Goal: Task Accomplishment & Management: Complete application form

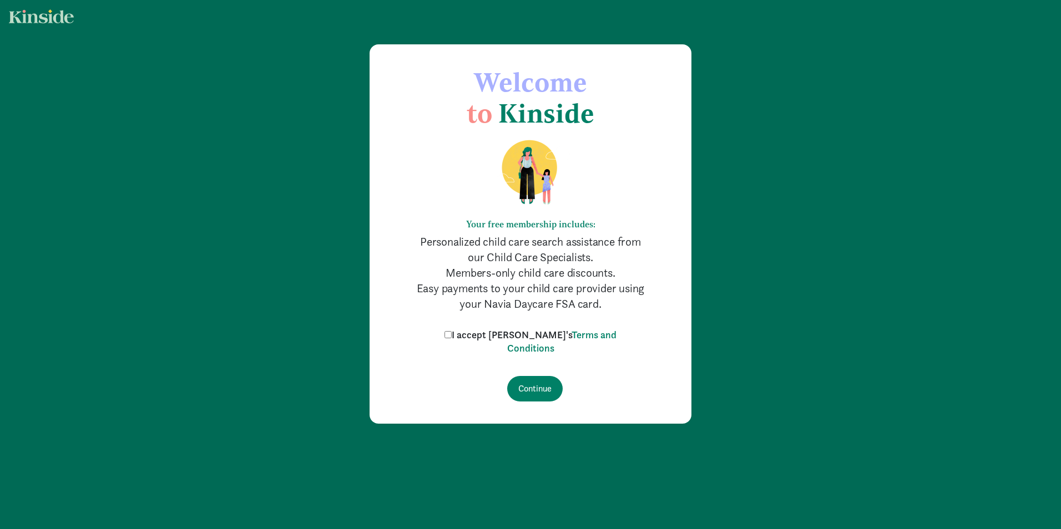
click at [452, 336] on input "I accept [PERSON_NAME]'s Terms and Conditions" at bounding box center [448, 334] width 7 height 7
checkbox input "true"
click at [538, 387] on input "Continue" at bounding box center [535, 389] width 56 height 26
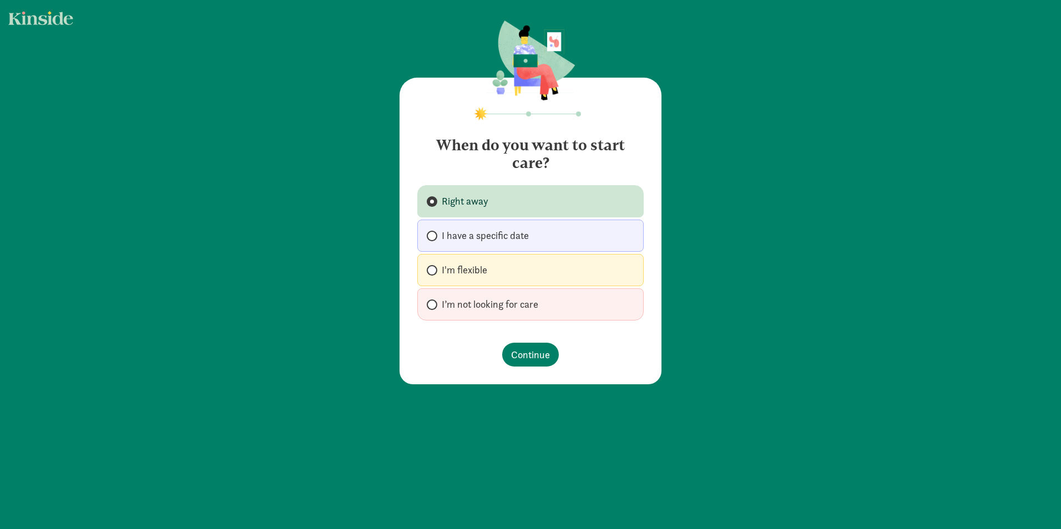
click at [466, 258] on label "I'm flexible" at bounding box center [530, 270] width 226 height 32
click at [434, 267] on input "I'm flexible" at bounding box center [430, 270] width 7 height 7
radio input "true"
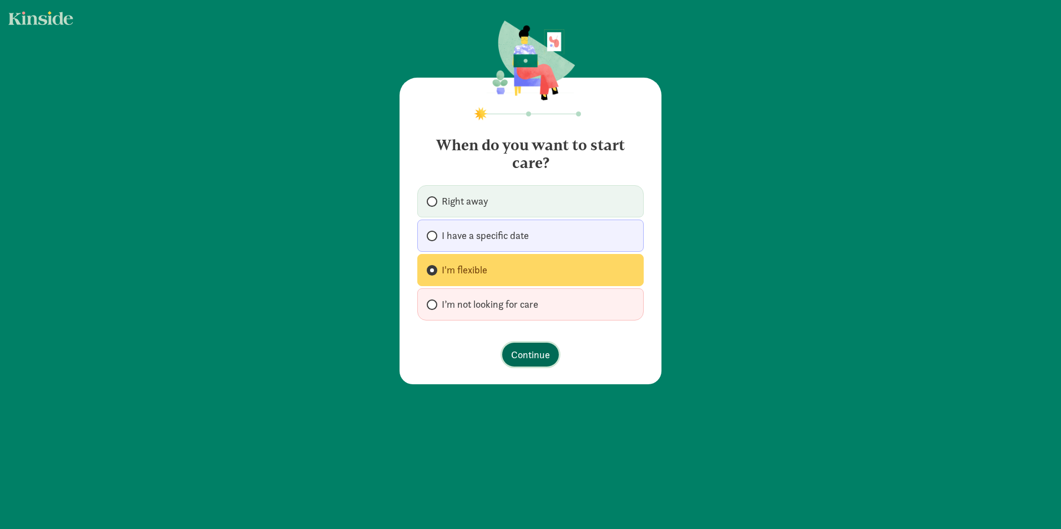
click at [515, 356] on span "Continue" at bounding box center [530, 354] width 39 height 15
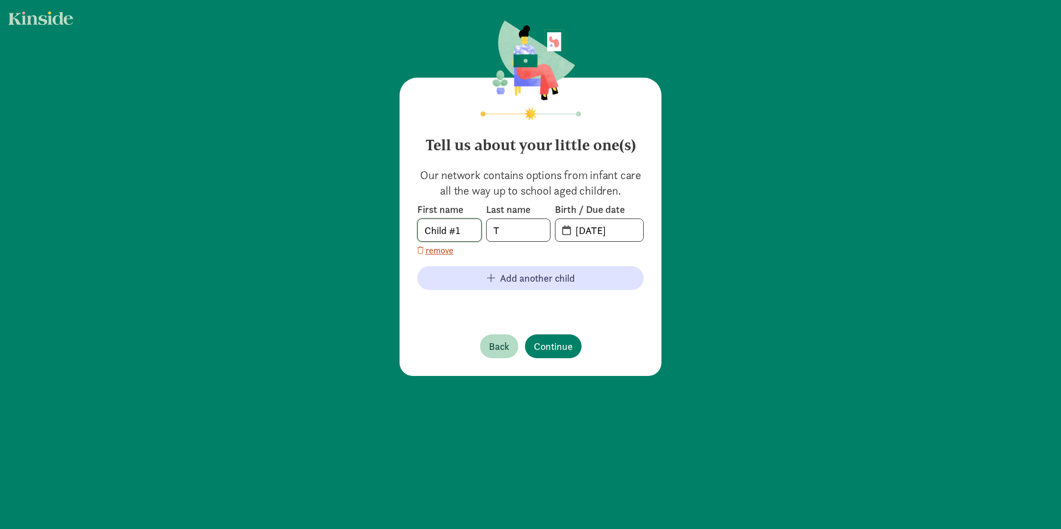
click at [472, 231] on input "Child #1" at bounding box center [449, 230] width 63 height 22
type input "Child #2"
click at [498, 236] on input "T" at bounding box center [518, 230] width 63 height 22
type input "Tangirala"
click at [626, 234] on input "09-09-2025" at bounding box center [606, 230] width 74 height 22
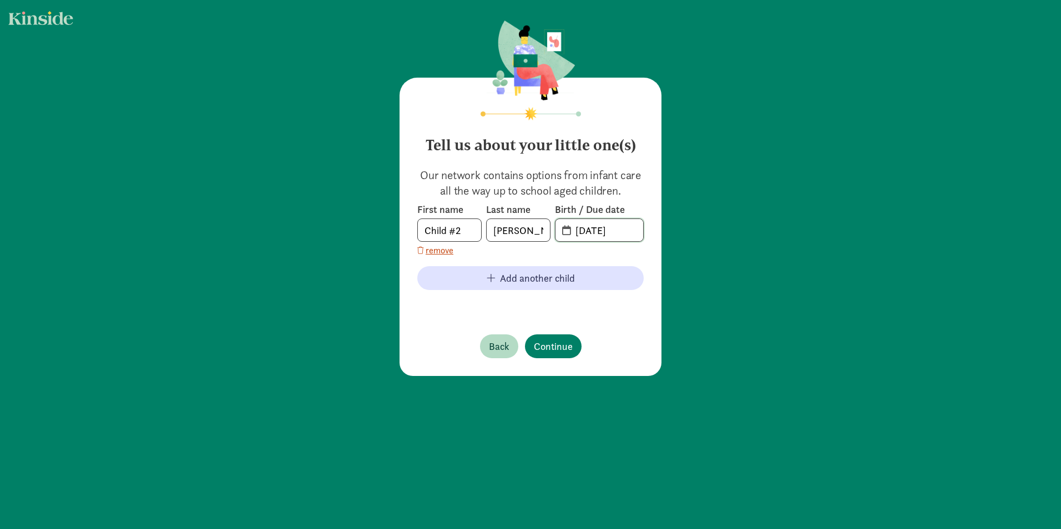
drag, startPoint x: 626, startPoint y: 233, endPoint x: 559, endPoint y: 236, distance: 67.2
click at [559, 236] on span "09-09-2025" at bounding box center [600, 230] width 88 height 22
click at [569, 233] on input "09-09-2025" at bounding box center [606, 230] width 74 height 22
click at [561, 231] on span "20-25-0909" at bounding box center [600, 230] width 88 height 22
drag, startPoint x: 624, startPoint y: 231, endPoint x: 558, endPoint y: 236, distance: 65.7
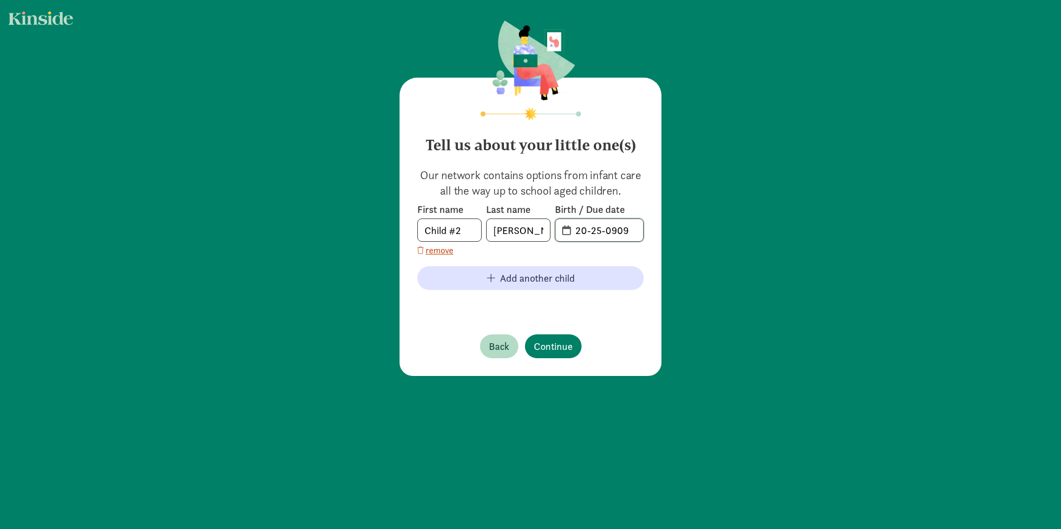
click at [558, 236] on span "20-25-0909" at bounding box center [600, 230] width 88 height 22
type input "11-15-2025"
click at [556, 342] on span "Continue" at bounding box center [553, 346] width 39 height 15
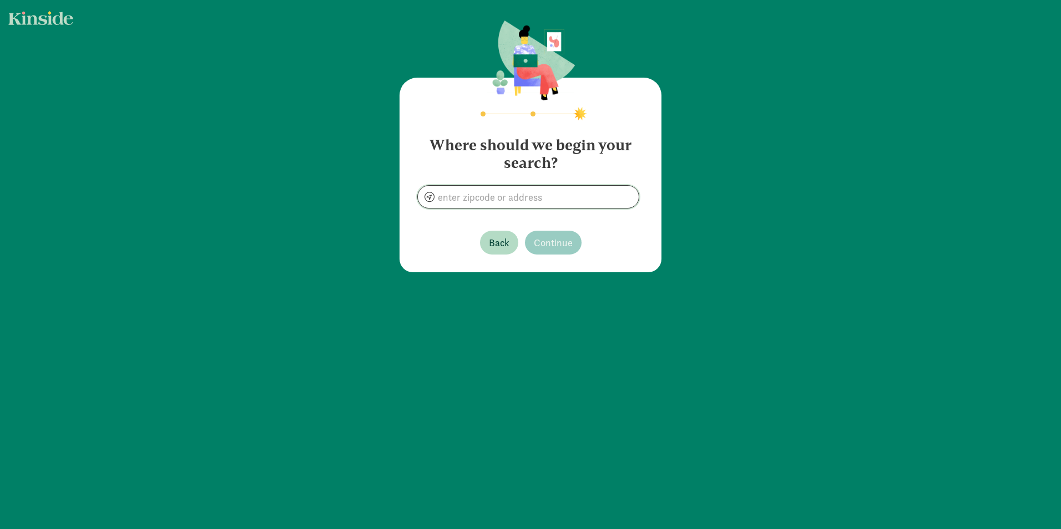
click at [480, 200] on input at bounding box center [528, 197] width 221 height 22
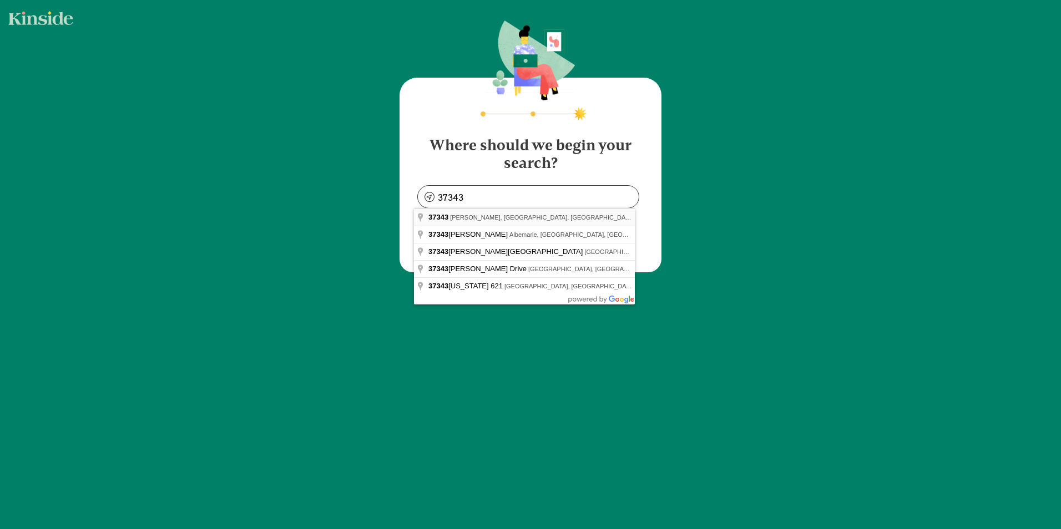
type input "Hixson, TN 37343, USA"
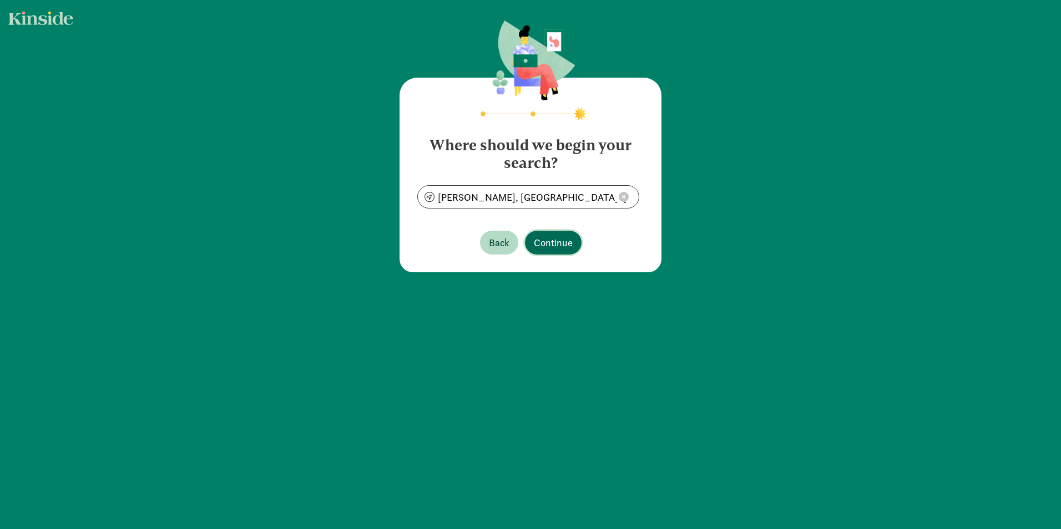
click at [536, 240] on span "Continue" at bounding box center [553, 242] width 39 height 15
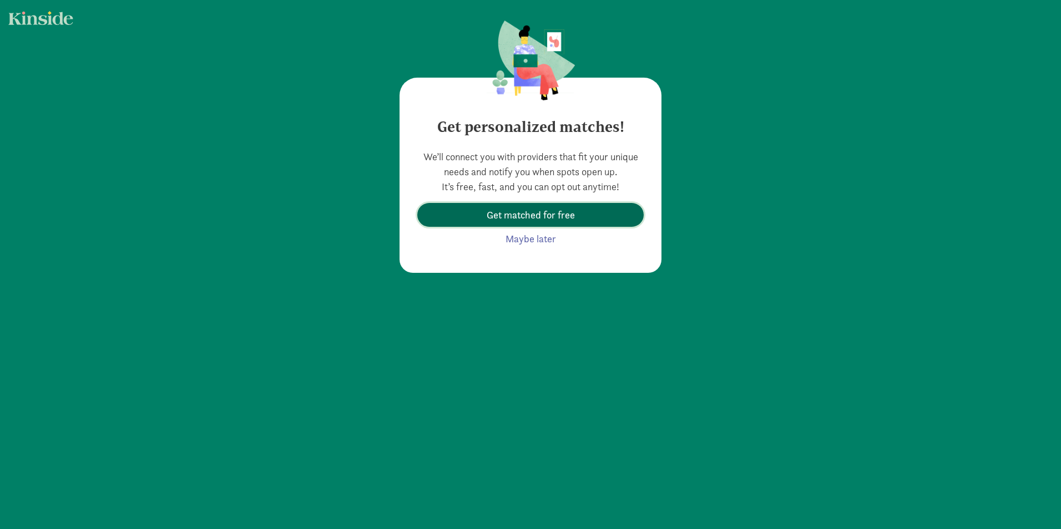
click at [527, 219] on span "Get matched for free" at bounding box center [531, 215] width 88 height 15
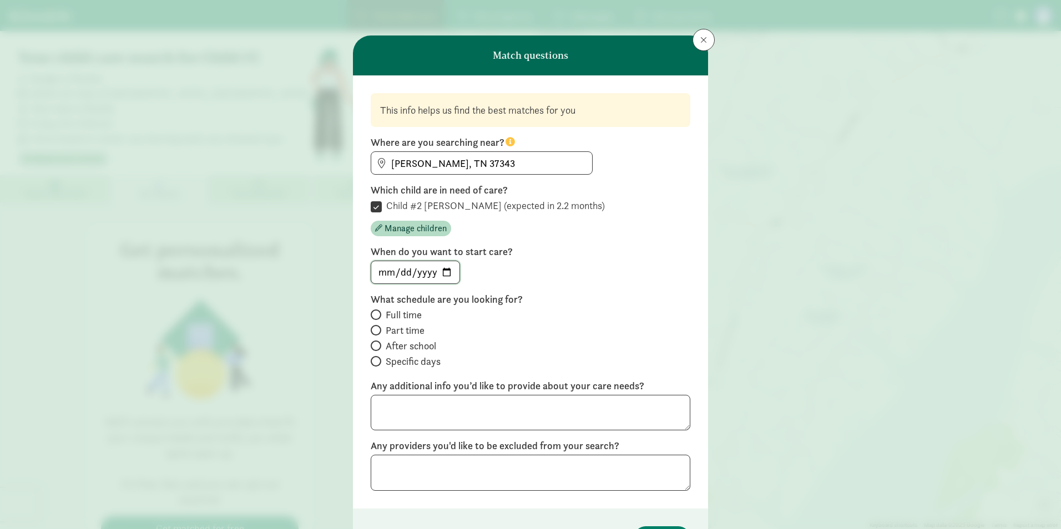
click at [446, 273] on input "date" at bounding box center [415, 272] width 88 height 22
type input "2026-11-15"
click at [376, 332] on span at bounding box center [376, 330] width 11 height 11
click at [376, 332] on input "Part time" at bounding box center [374, 330] width 7 height 7
radio input "true"
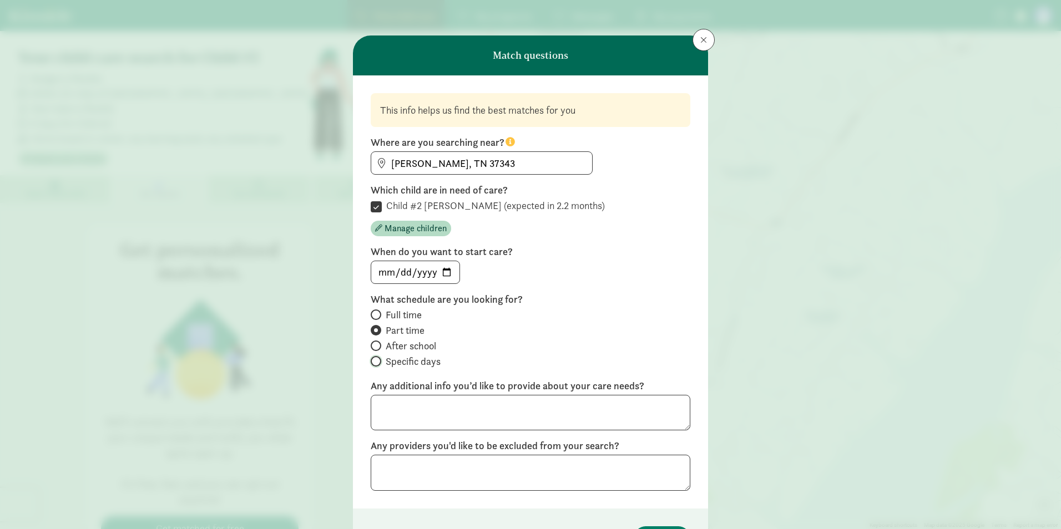
click at [371, 361] on input "Specific days" at bounding box center [374, 361] width 7 height 7
radio input "true"
radio input "false"
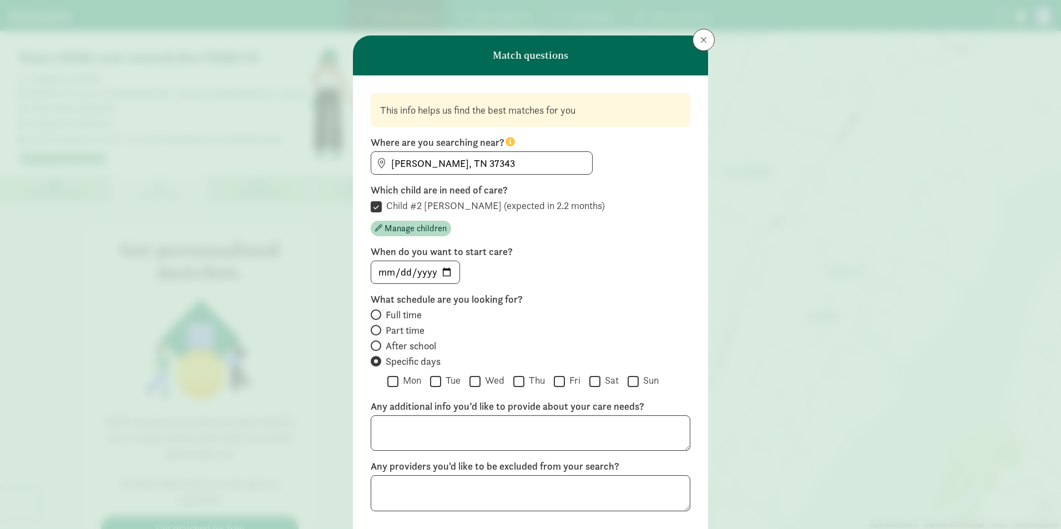
click at [388, 379] on input "Mon" at bounding box center [392, 381] width 11 height 15
checkbox input "true"
click at [472, 378] on input "Wed" at bounding box center [475, 381] width 11 height 15
checkbox input "true"
click at [558, 380] on input "Fri" at bounding box center [559, 381] width 11 height 15
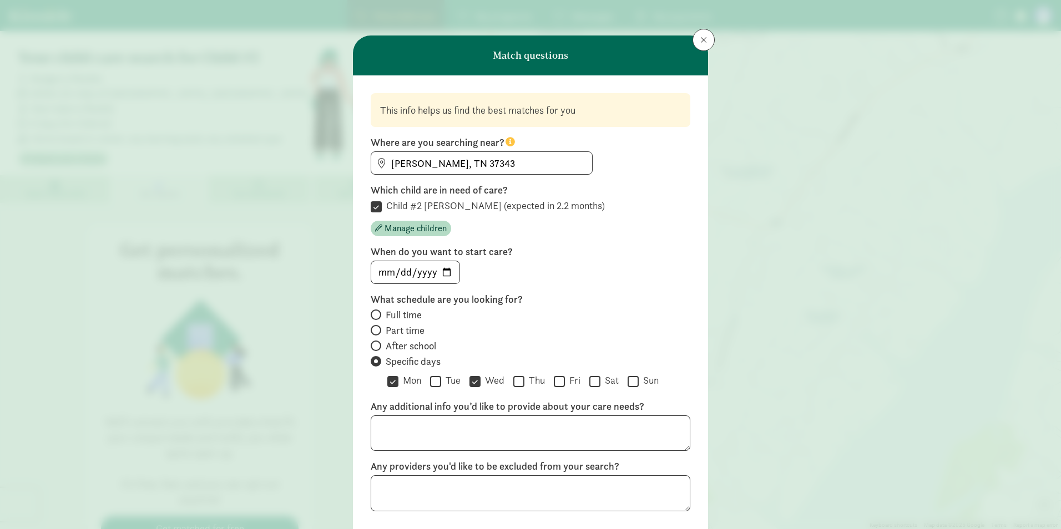
checkbox input "true"
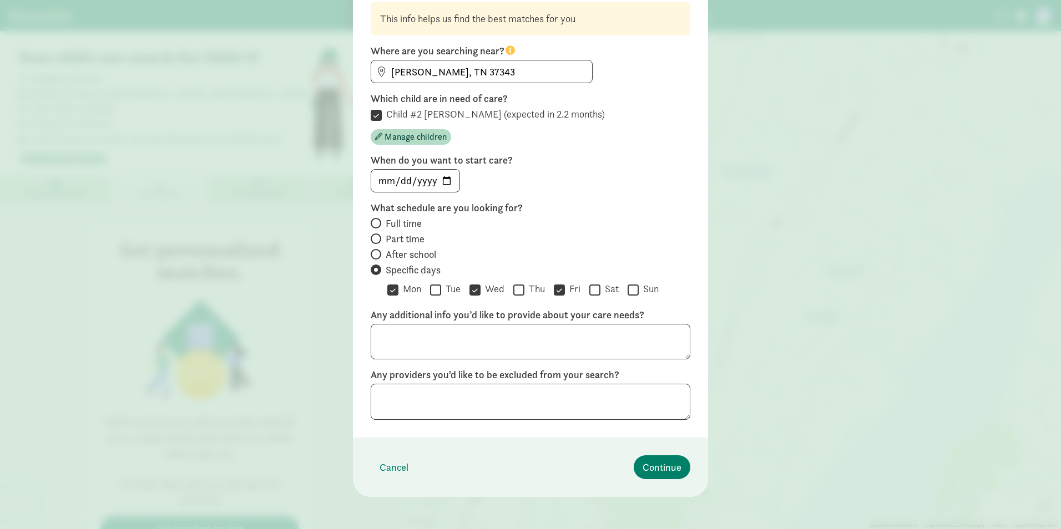
scroll to position [95, 0]
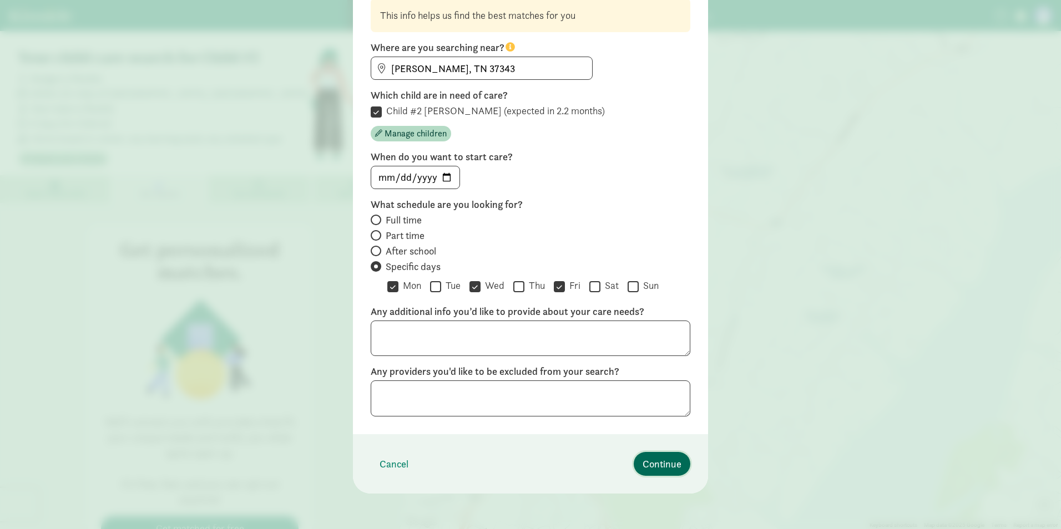
click at [656, 459] on span "Continue" at bounding box center [662, 464] width 39 height 15
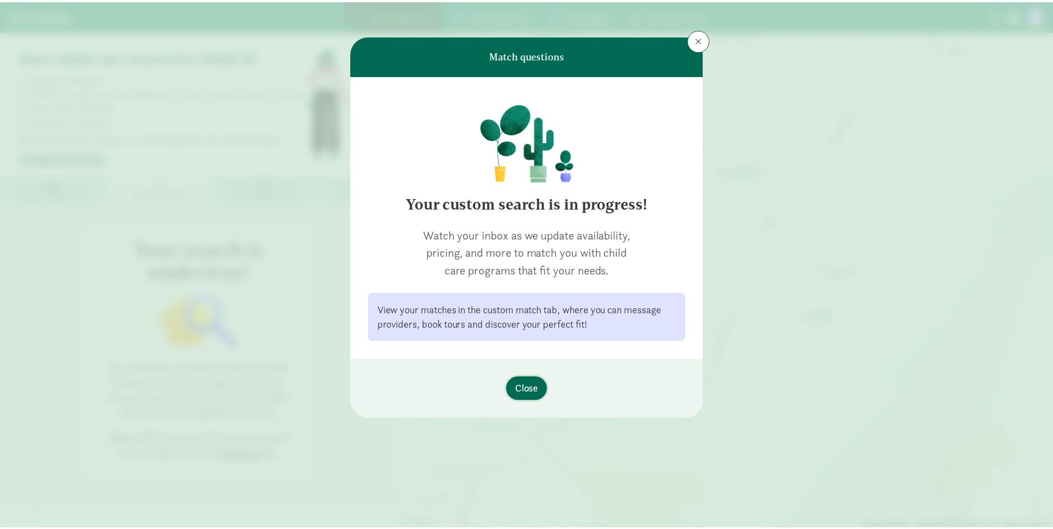
scroll to position [0, 0]
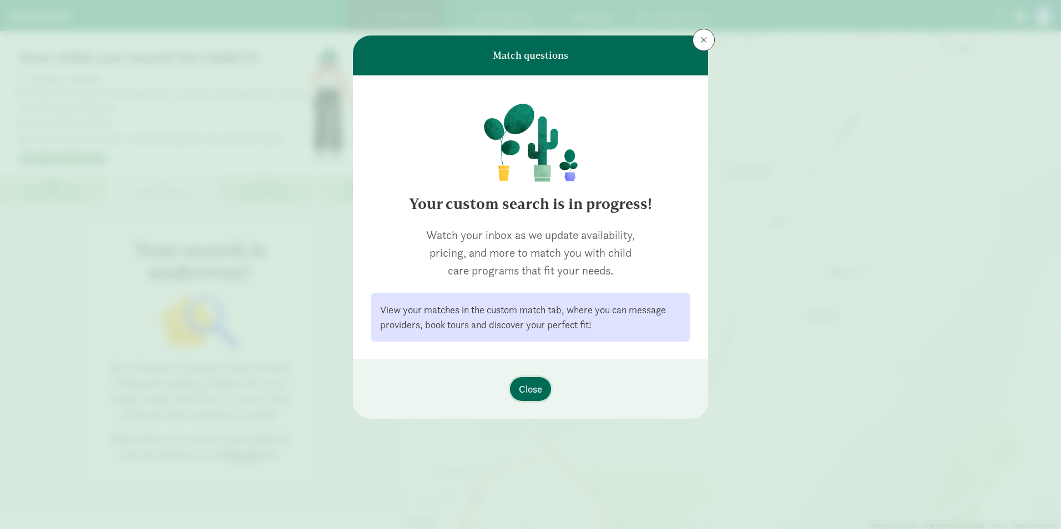
click at [529, 385] on span "Close" at bounding box center [530, 389] width 23 height 15
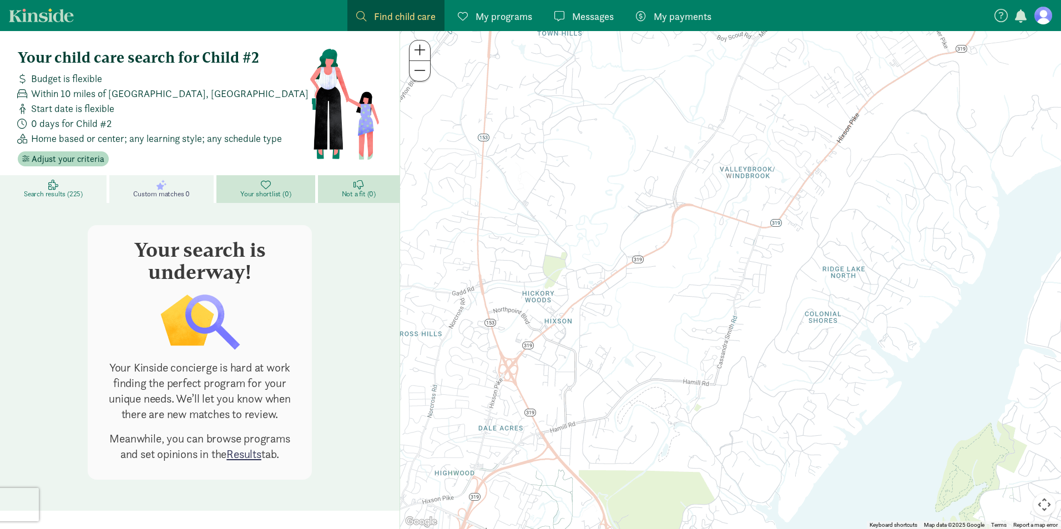
click at [74, 190] on span "Search results (225)" at bounding box center [53, 194] width 59 height 9
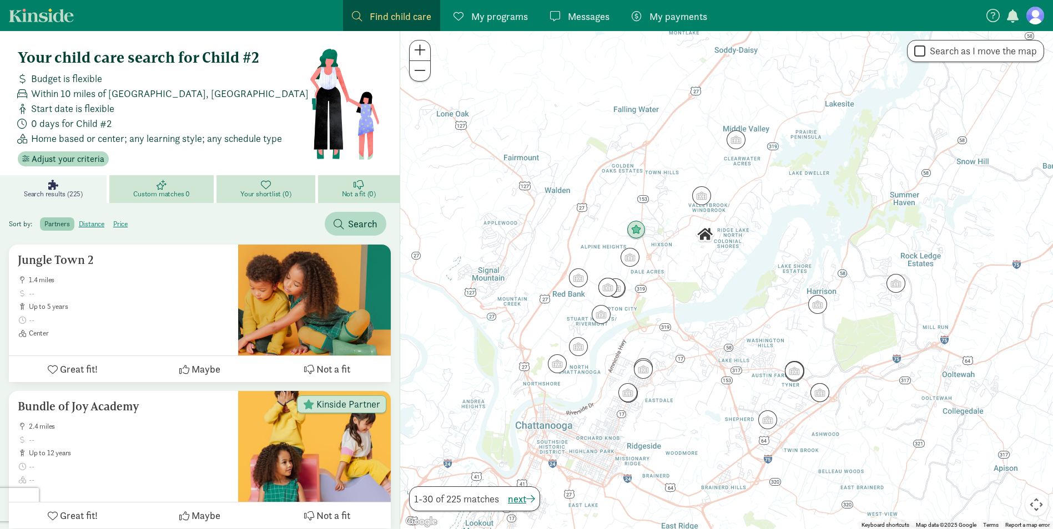
drag, startPoint x: 47, startPoint y: 258, endPoint x: 239, endPoint y: 220, distance: 195.7
click at [239, 220] on div "Sort by: partners distance price Search" at bounding box center [200, 219] width 400 height 33
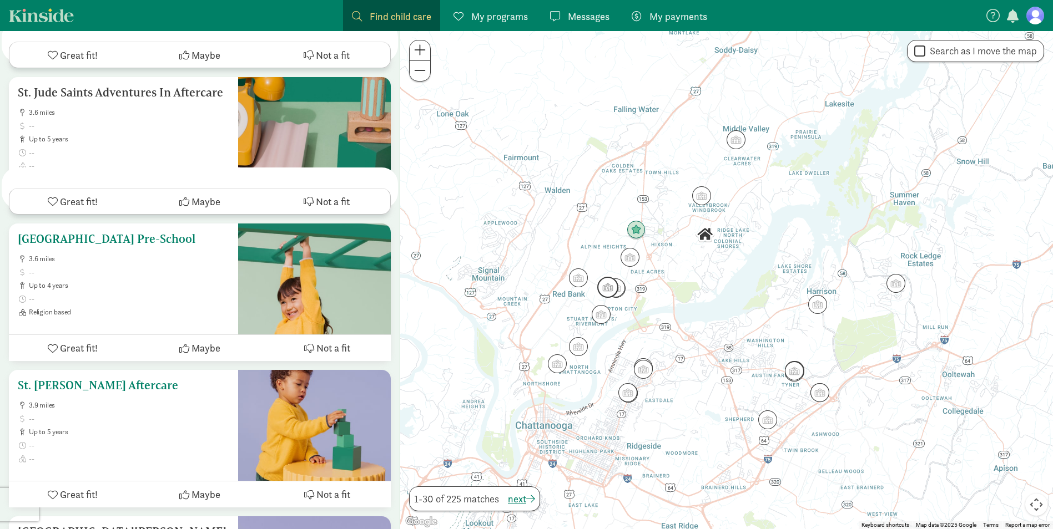
scroll to position [999, 0]
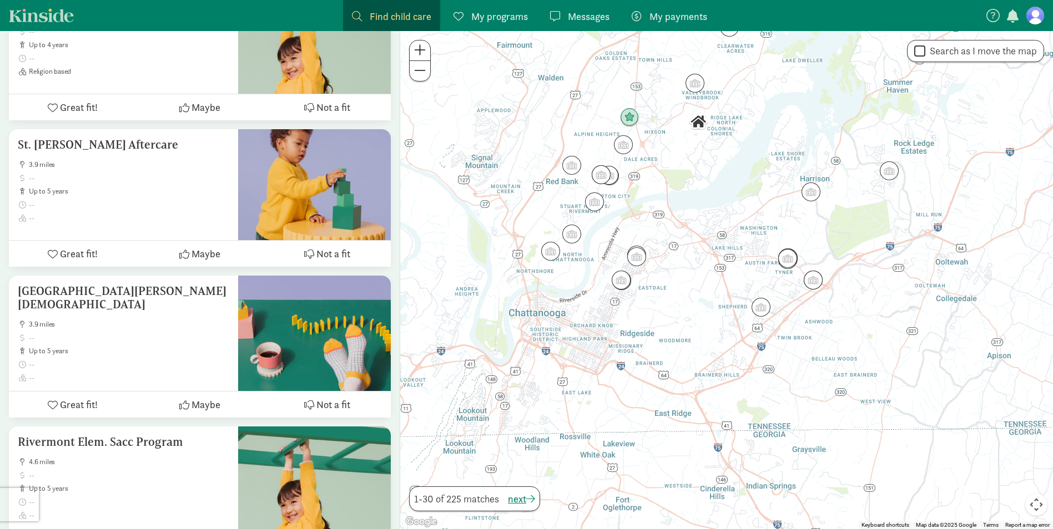
drag, startPoint x: 524, startPoint y: 342, endPoint x: 517, endPoint y: 239, distance: 103.4
click at [517, 239] on div at bounding box center [726, 280] width 653 height 498
click at [542, 305] on div at bounding box center [726, 280] width 653 height 498
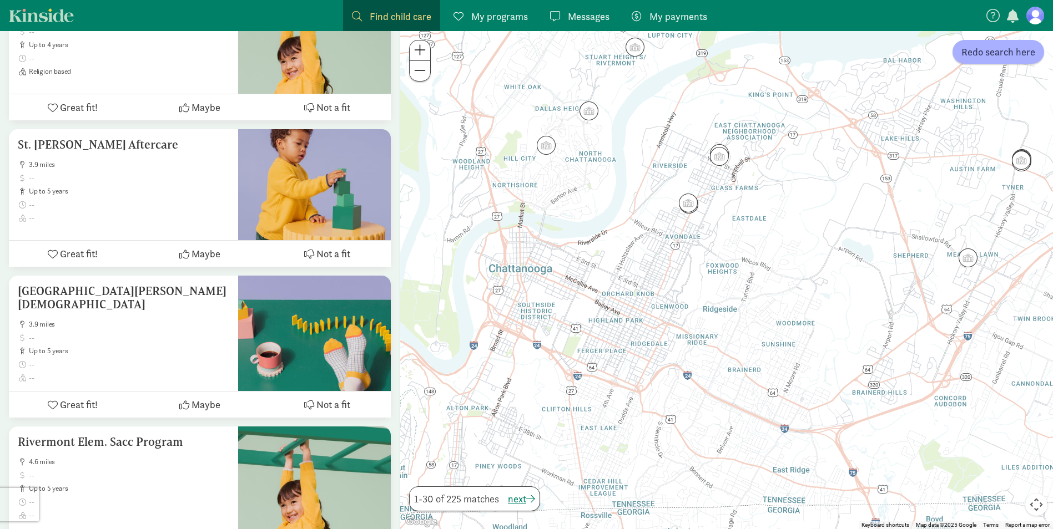
drag, startPoint x: 573, startPoint y: 336, endPoint x: 561, endPoint y: 291, distance: 45.9
click at [561, 291] on div at bounding box center [726, 280] width 653 height 498
click at [550, 144] on img "Click to see details" at bounding box center [546, 145] width 21 height 21
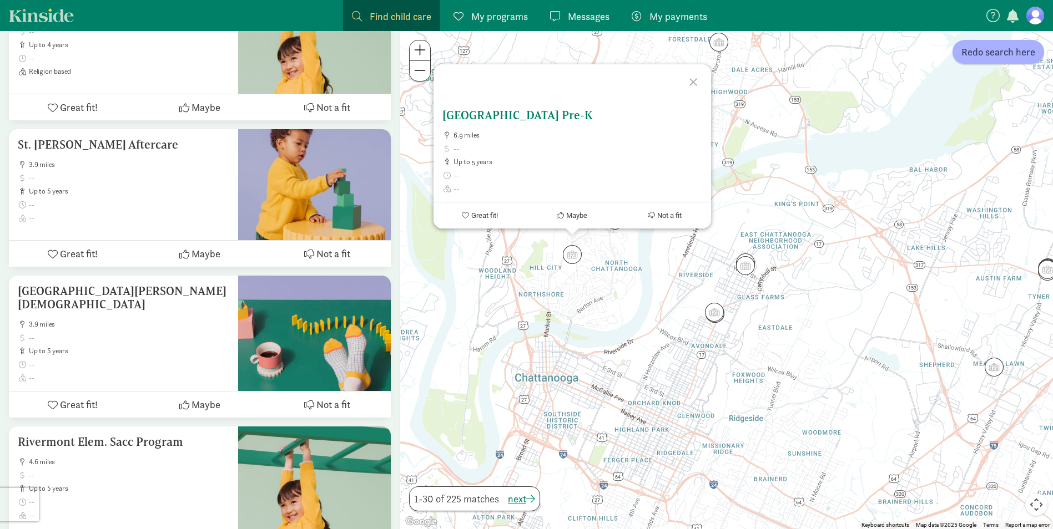
click at [470, 218] on button "Great fit!" at bounding box center [479, 216] width 93 height 26
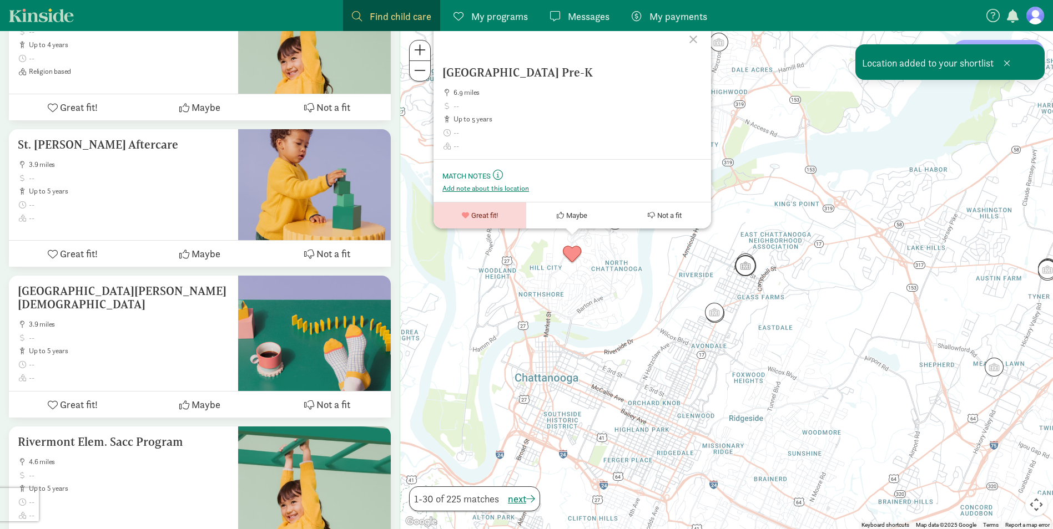
click at [744, 268] on img "Click to see details" at bounding box center [745, 265] width 21 height 21
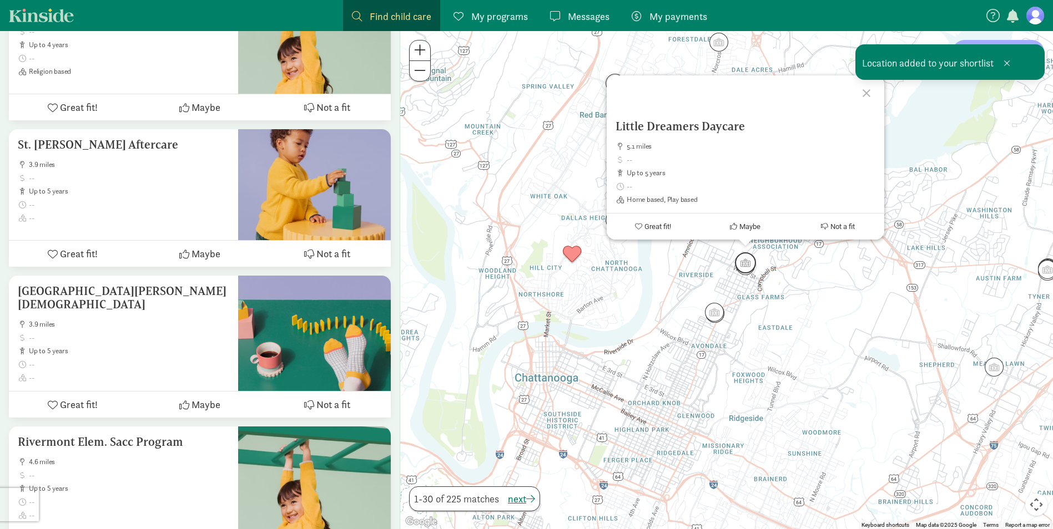
click at [749, 254] on img "Click to see details" at bounding box center [745, 263] width 21 height 21
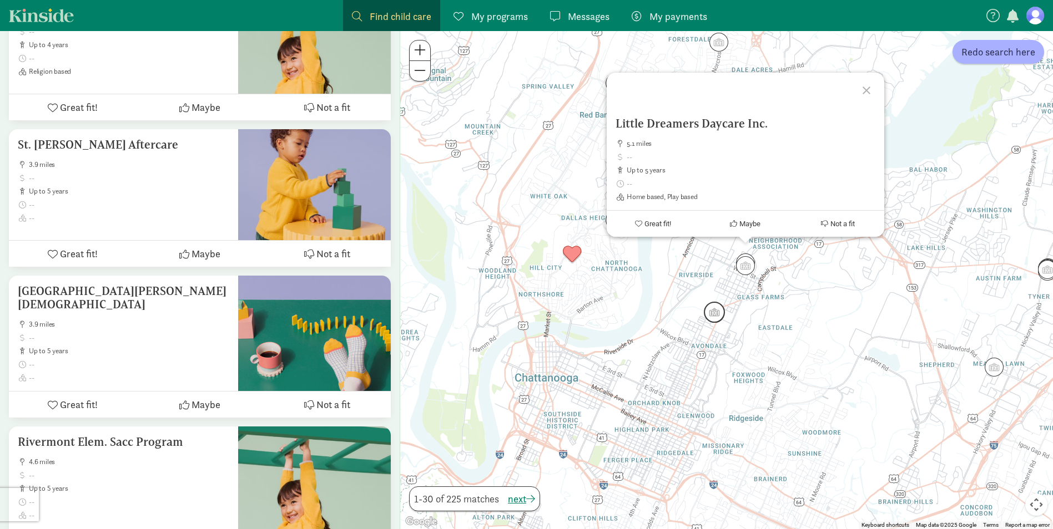
click at [720, 312] on img "Click to see details" at bounding box center [714, 312] width 21 height 21
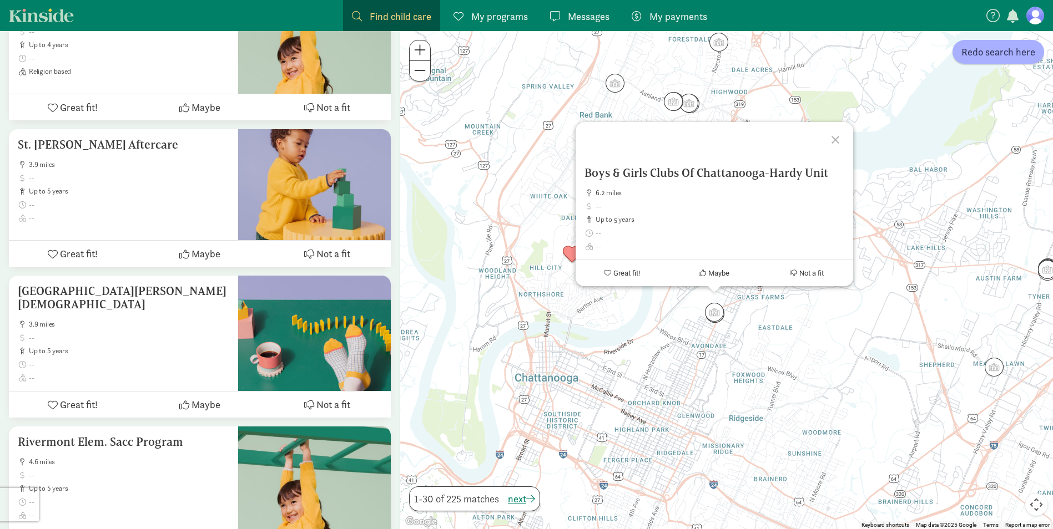
click at [549, 316] on div "To navigate, press the arrow keys. Boys & Girls Clubs Of Chattanooga-Hardy Unit…" at bounding box center [726, 280] width 653 height 498
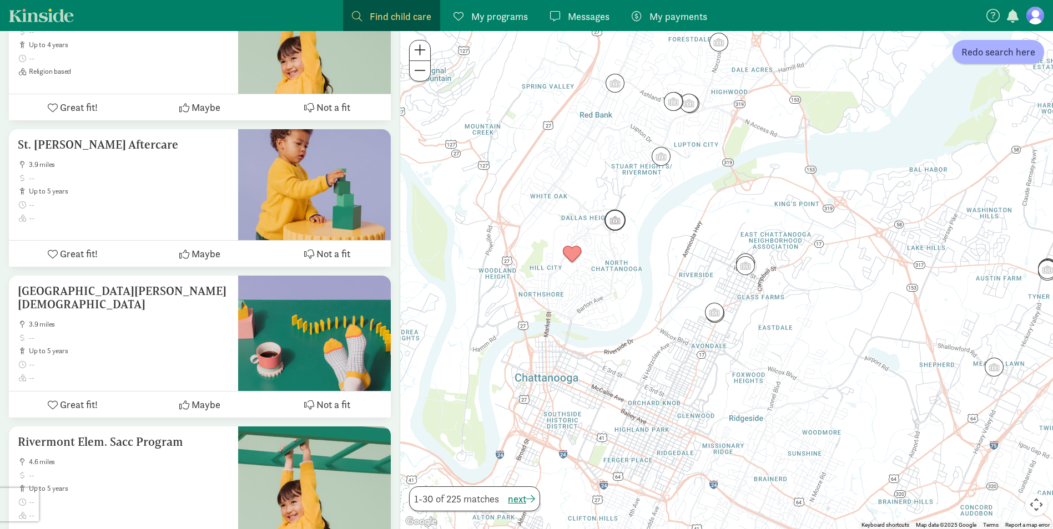
click at [617, 227] on img "Click to see details" at bounding box center [614, 220] width 21 height 21
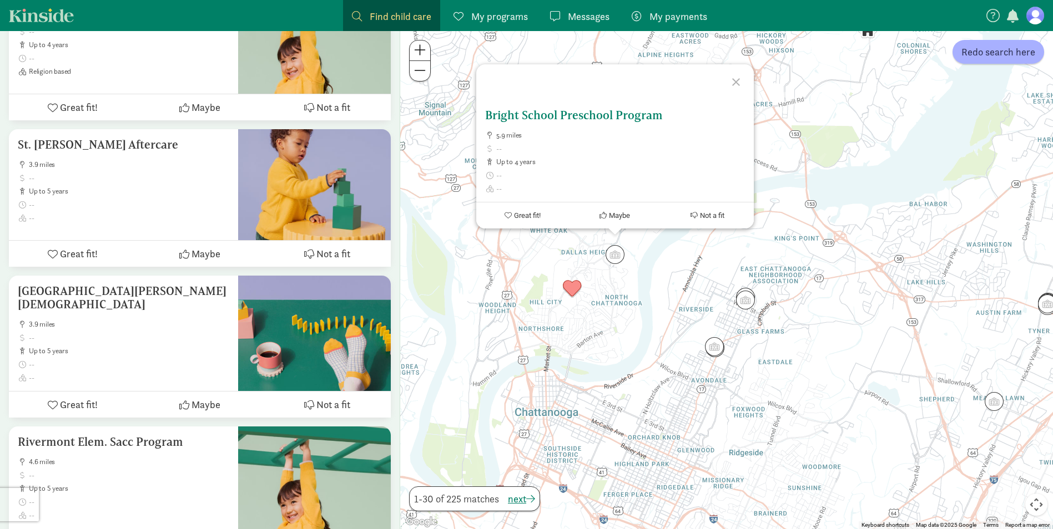
click at [526, 213] on span "Great fit!" at bounding box center [527, 215] width 27 height 8
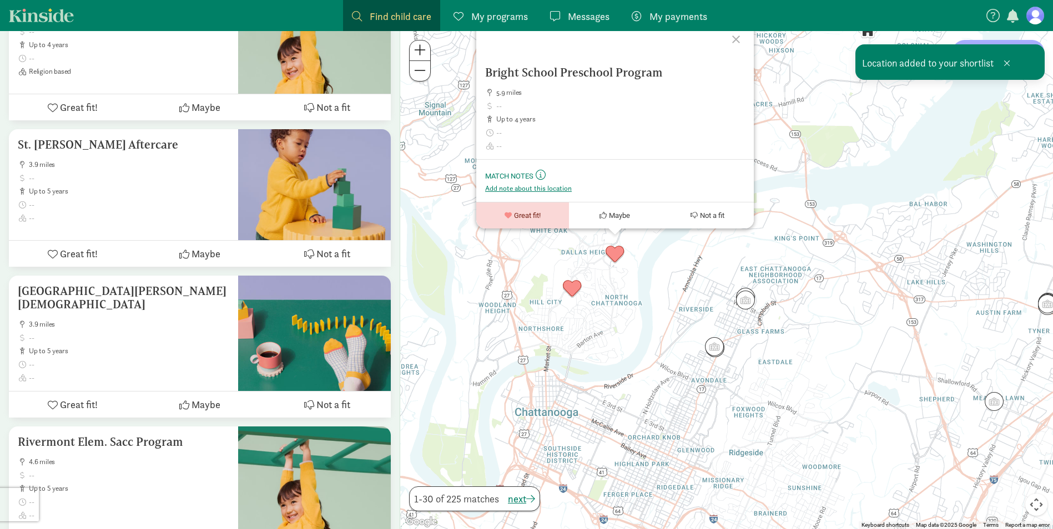
click at [656, 262] on div "Bright School Preschool Program 5.9 miles up to 4 years Match Notes This is you…" at bounding box center [726, 280] width 653 height 498
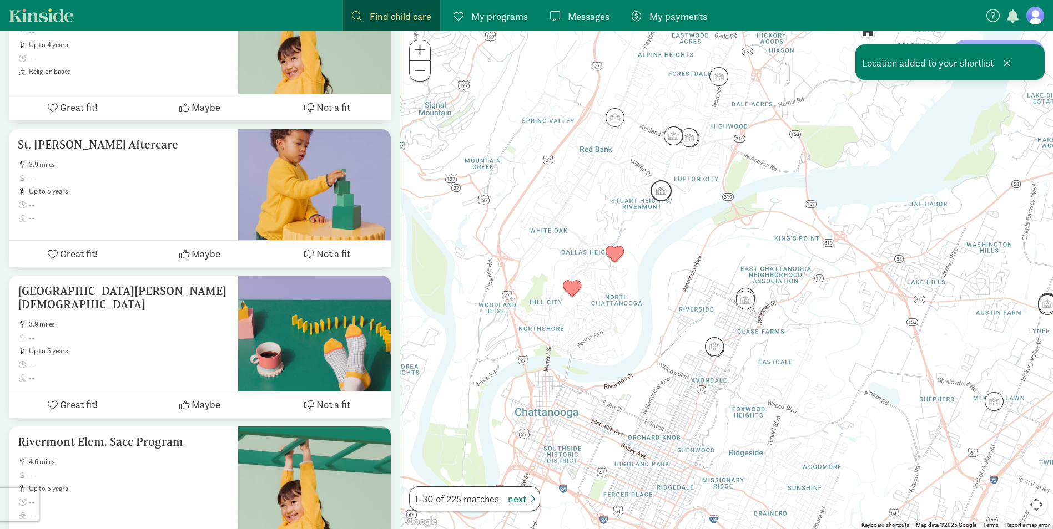
click at [660, 199] on img "Click to see details" at bounding box center [660, 190] width 21 height 21
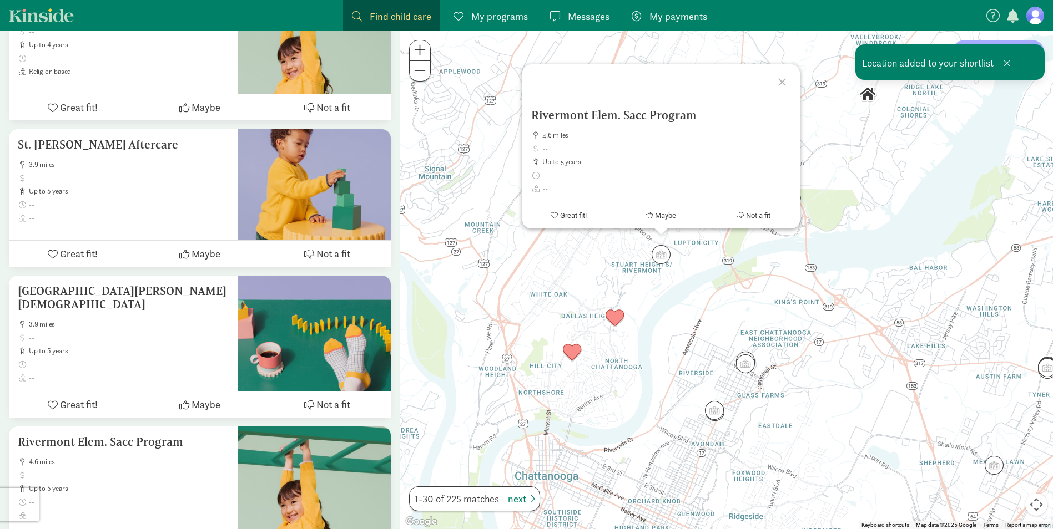
click at [665, 305] on div "Rivermont Elem. Sacc Program 4.6 miles up to 5 years Great fit! Maybe Not a fit" at bounding box center [726, 280] width 653 height 498
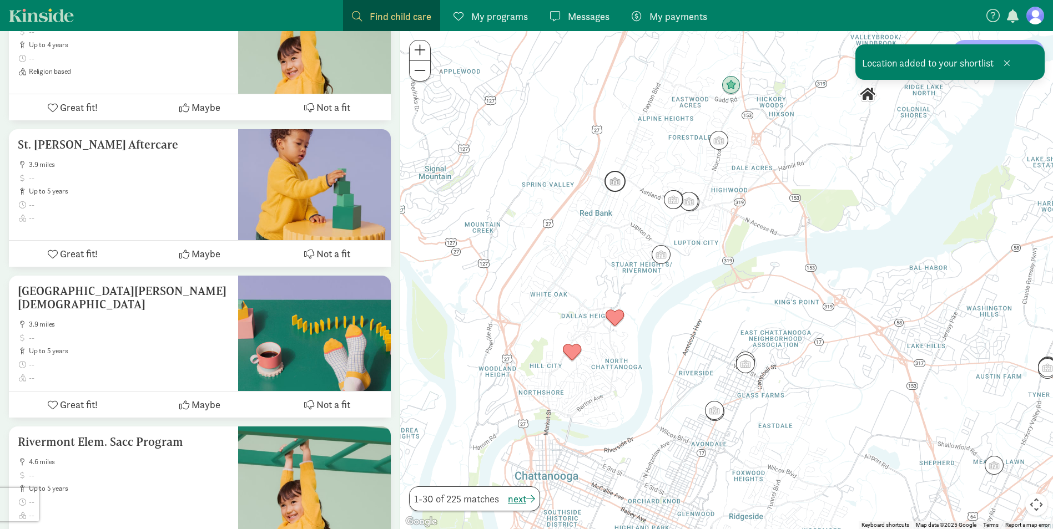
click at [612, 188] on img "Click to see details" at bounding box center [614, 181] width 21 height 21
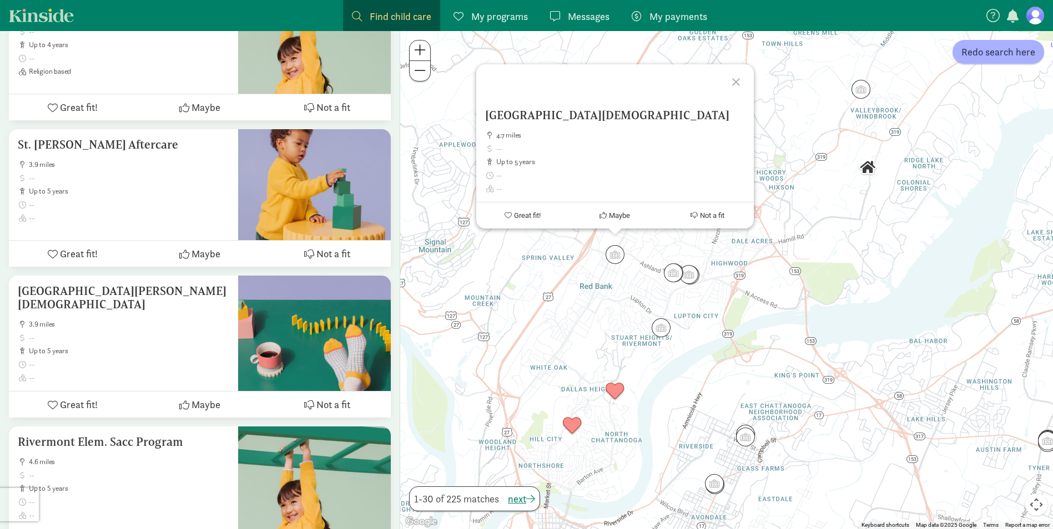
click at [736, 296] on div "Point Christian Academy 4.7 miles up to 5 years Great fit! Maybe Not a fit" at bounding box center [726, 280] width 653 height 498
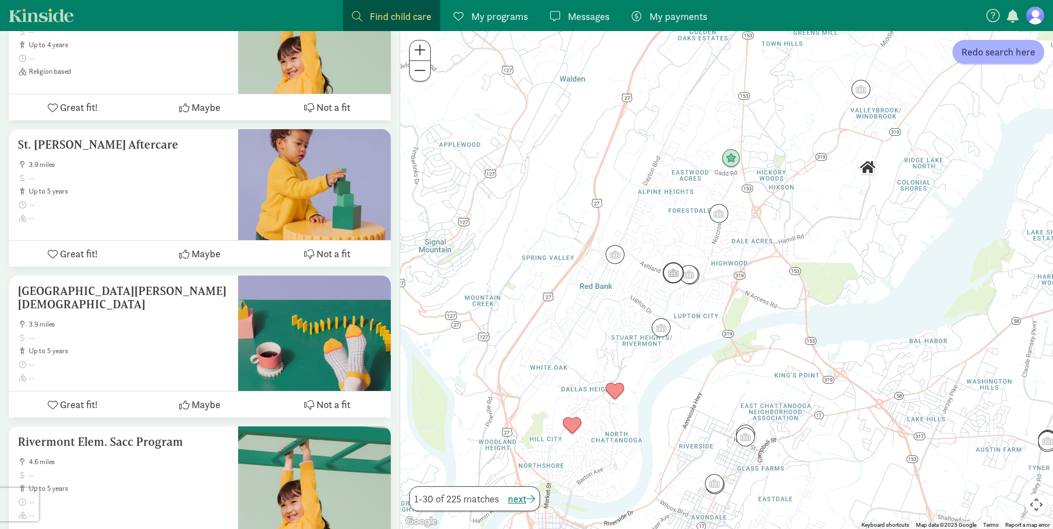
click at [663, 271] on img "Click to see details" at bounding box center [673, 273] width 21 height 21
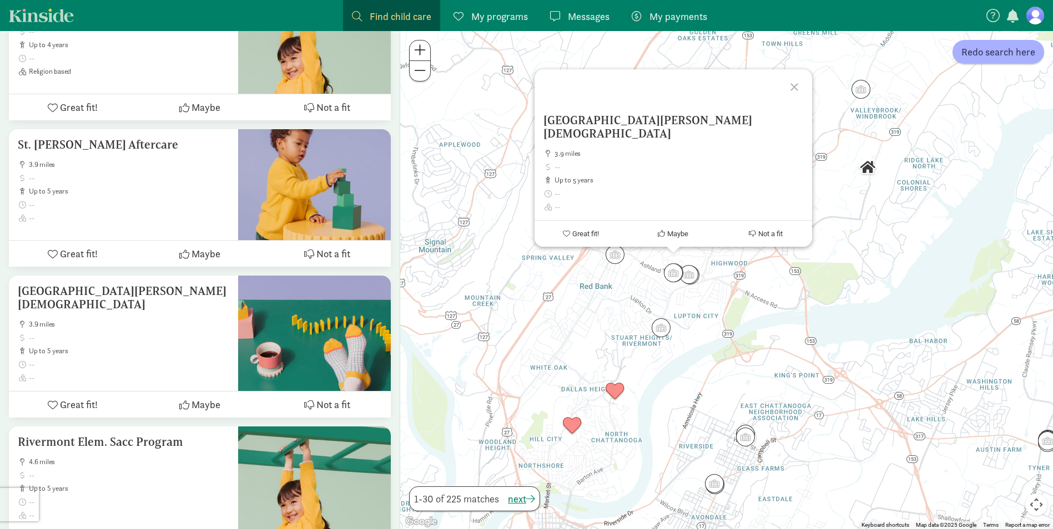
click at [720, 324] on div "St. Peters Episcopal Preschool 3.9 miles up to 5 years Great fit! Maybe Not a f…" at bounding box center [726, 280] width 653 height 498
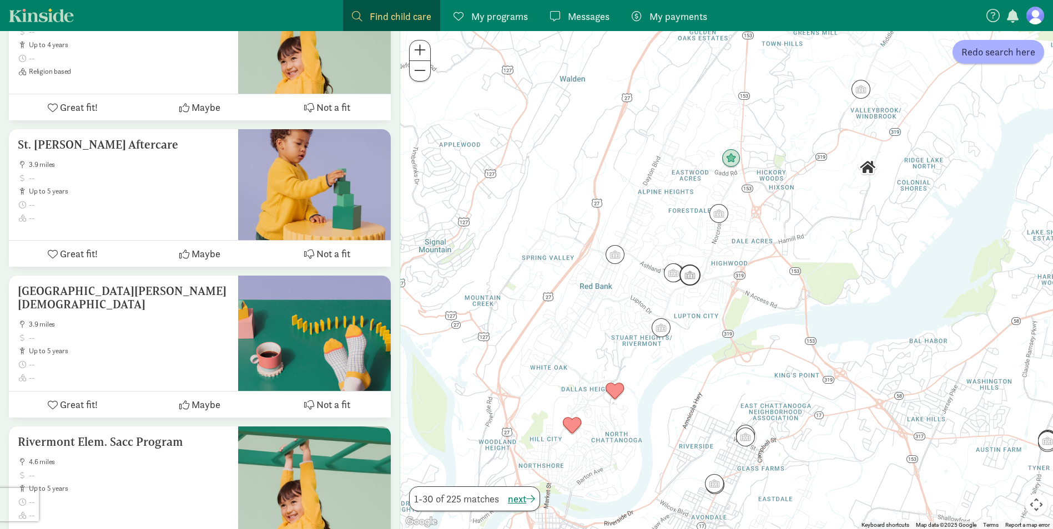
click at [692, 278] on img "Click to see details" at bounding box center [689, 275] width 21 height 21
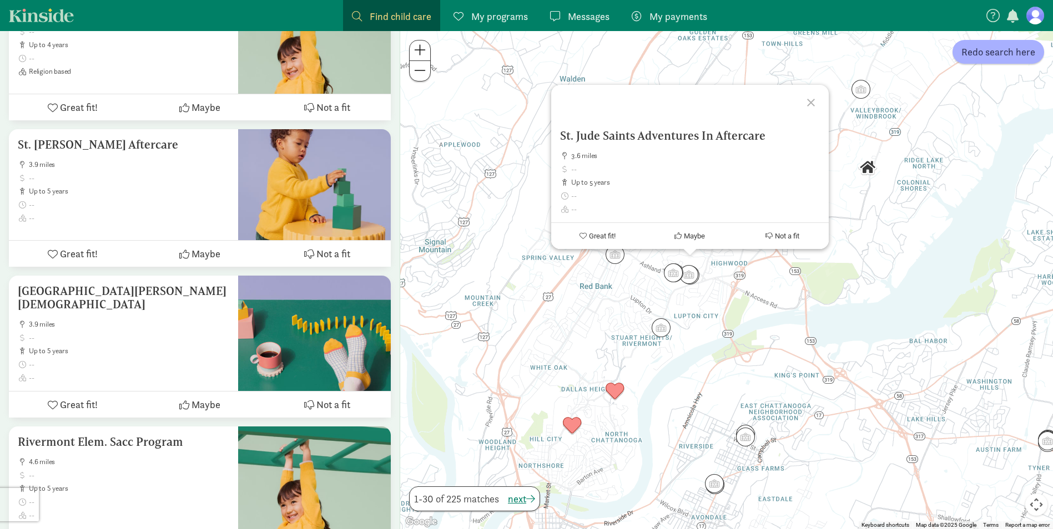
click at [699, 310] on div "St. Jude Saints Adventures In Aftercare 3.6 miles up to 5 years Great fit! Mayb…" at bounding box center [726, 280] width 653 height 498
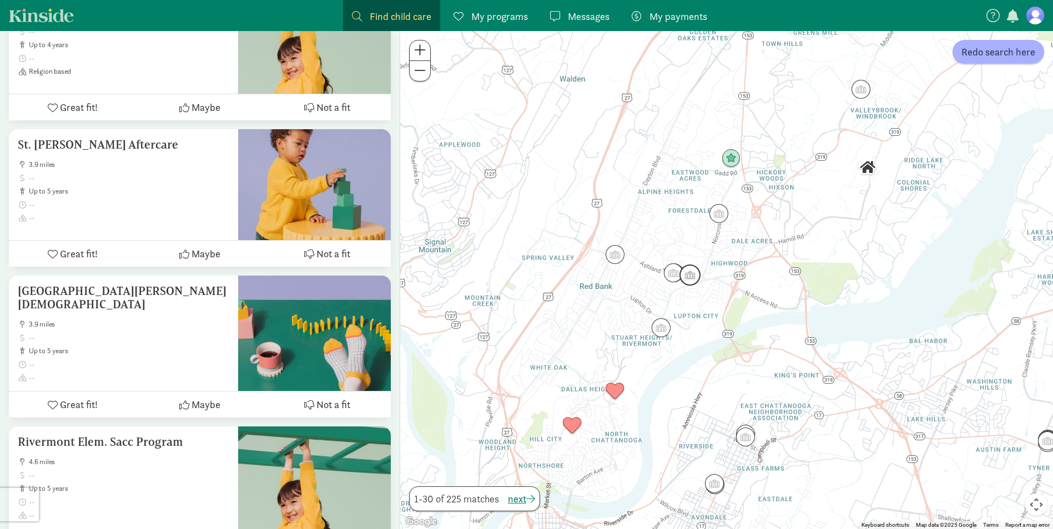
click at [699, 279] on img "Click to see details" at bounding box center [689, 275] width 21 height 21
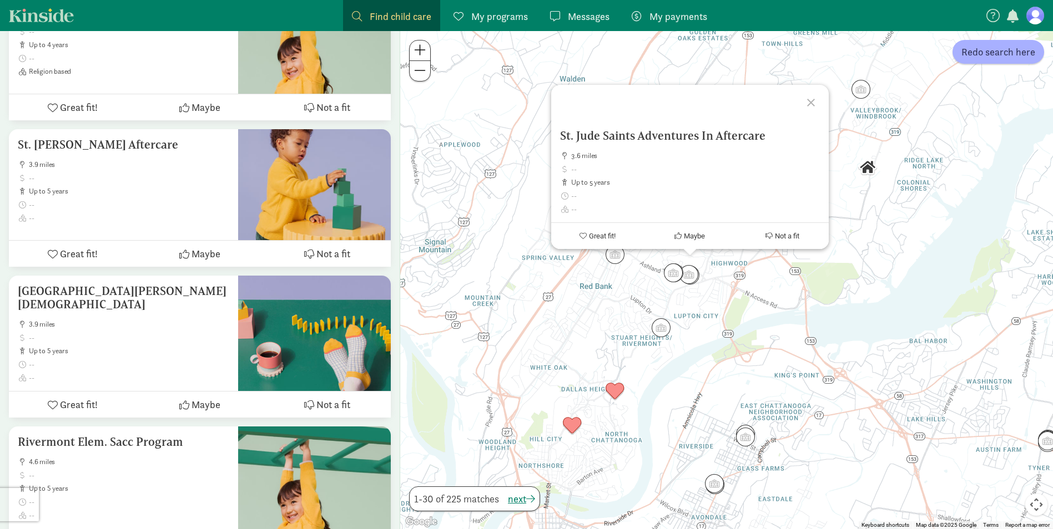
click at [684, 309] on div "St. Jude Saints Adventures In Aftercare 3.6 miles up to 5 years Great fit! Mayb…" at bounding box center [726, 280] width 653 height 498
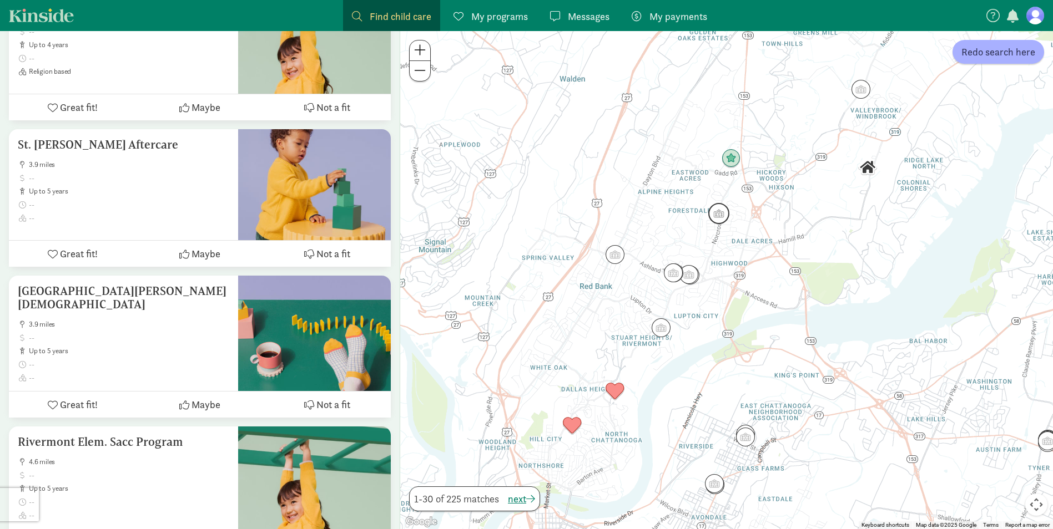
click at [719, 218] on img "Click to see details" at bounding box center [718, 213] width 21 height 21
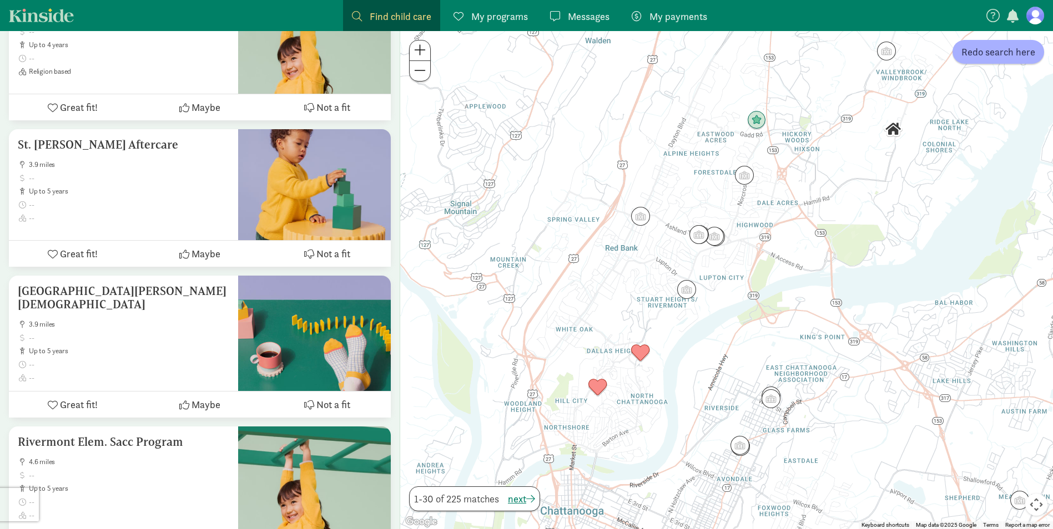
drag, startPoint x: 735, startPoint y: 341, endPoint x: 768, endPoint y: 250, distance: 97.3
click at [768, 250] on div "To navigate, press the arrow keys." at bounding box center [726, 280] width 653 height 498
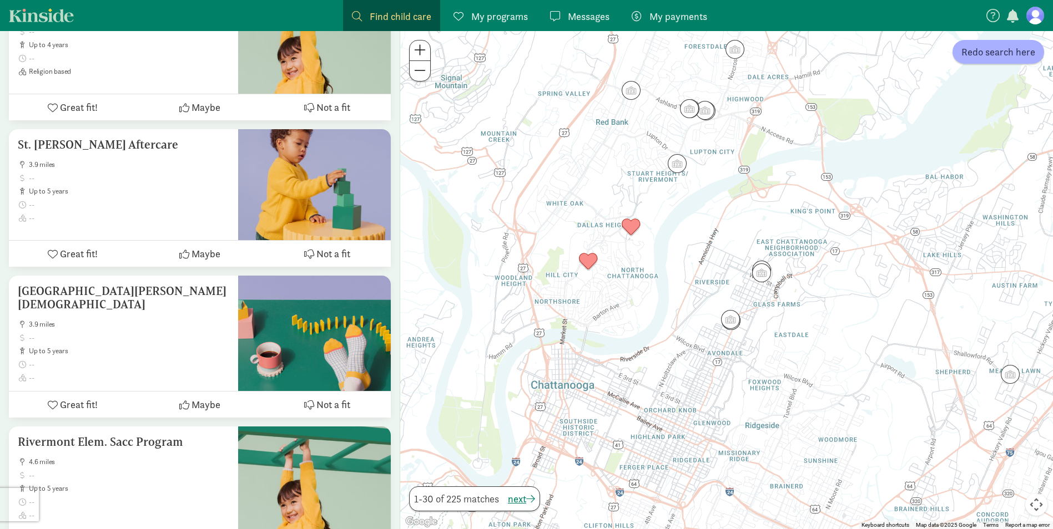
drag, startPoint x: 606, startPoint y: 292, endPoint x: 585, endPoint y: 186, distance: 107.4
click at [585, 186] on div at bounding box center [726, 280] width 653 height 498
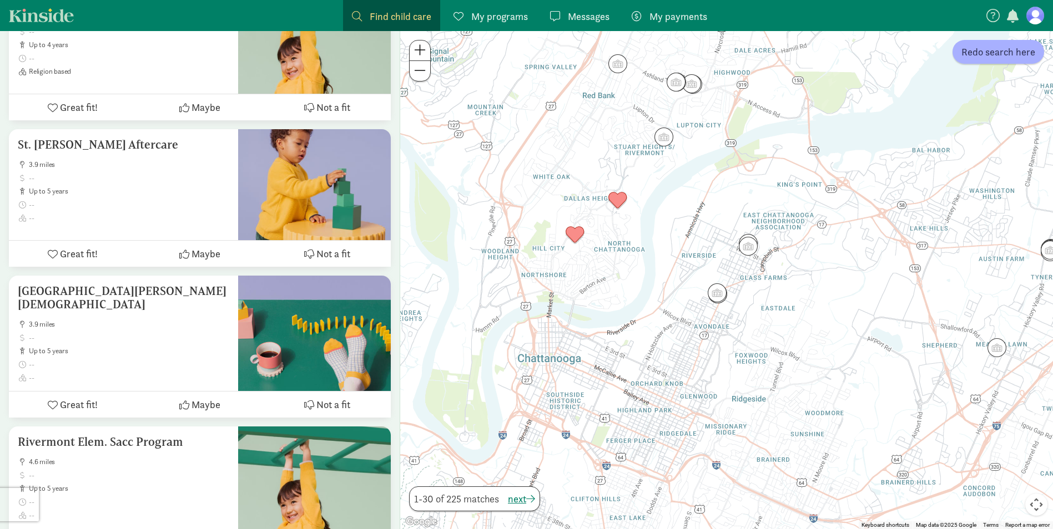
drag, startPoint x: 594, startPoint y: 290, endPoint x: 548, endPoint y: 478, distance: 193.6
click at [552, 482] on div at bounding box center [726, 280] width 653 height 498
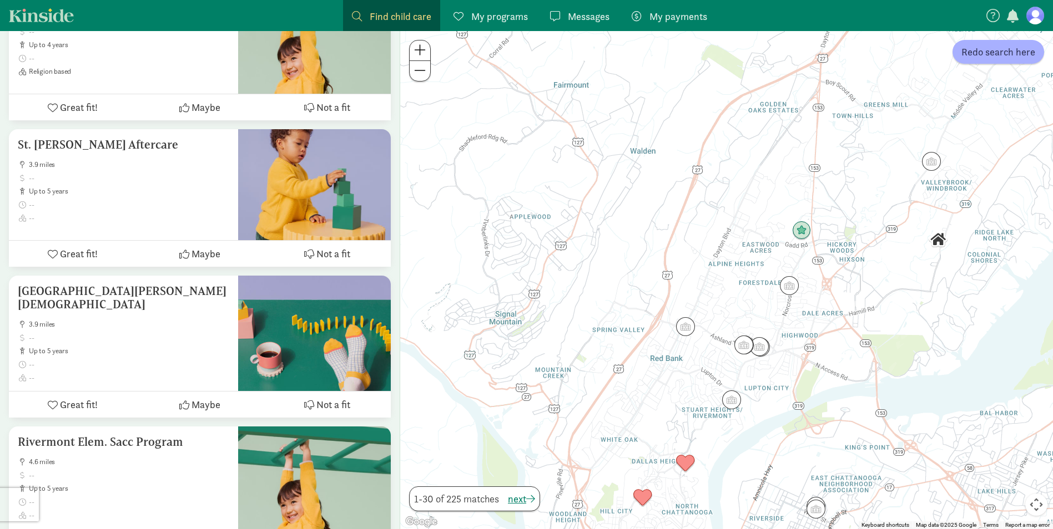
click at [649, 406] on div at bounding box center [726, 280] width 653 height 498
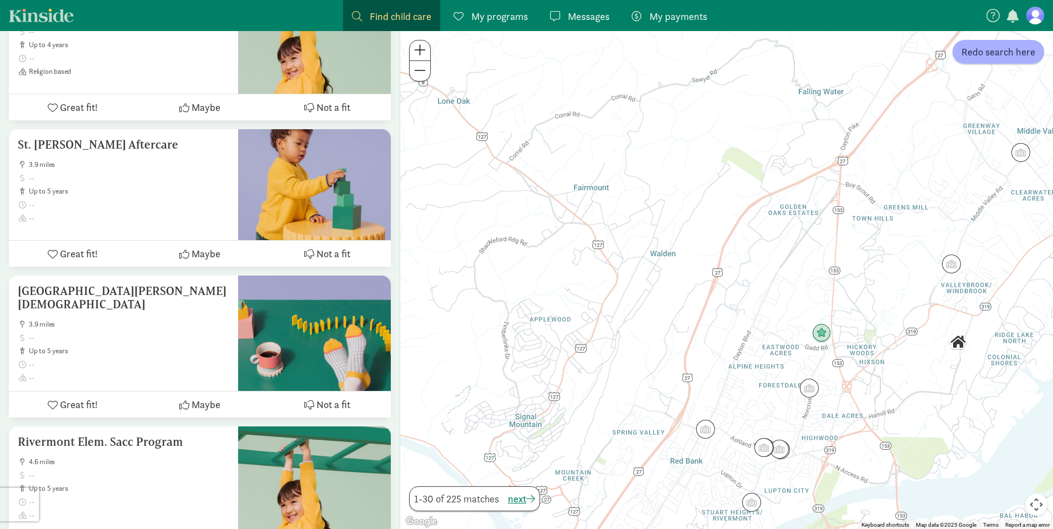
drag, startPoint x: 603, startPoint y: 380, endPoint x: 603, endPoint y: 406, distance: 26.1
click at [603, 406] on div at bounding box center [726, 280] width 653 height 498
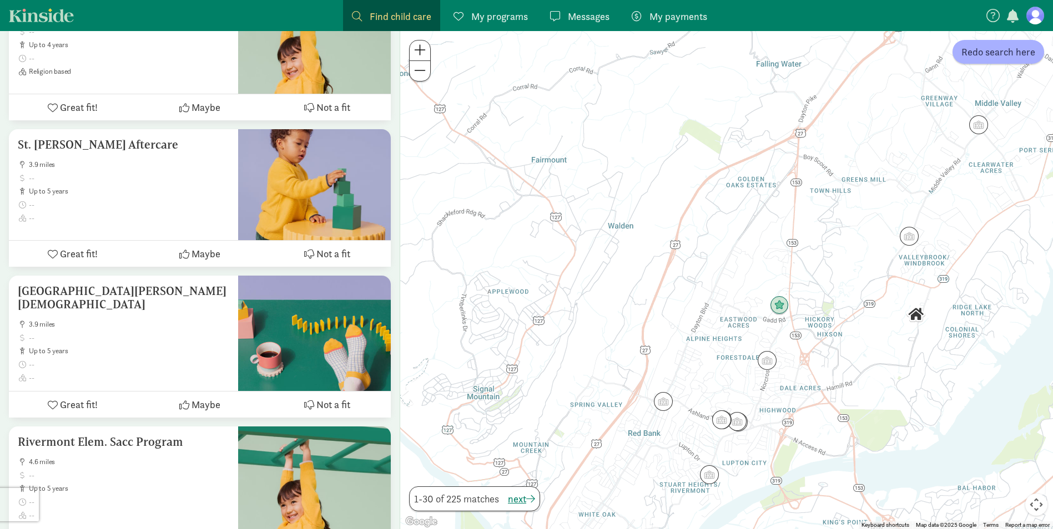
drag, startPoint x: 634, startPoint y: 391, endPoint x: 509, endPoint y: 317, distance: 145.5
click at [509, 317] on div at bounding box center [726, 280] width 653 height 498
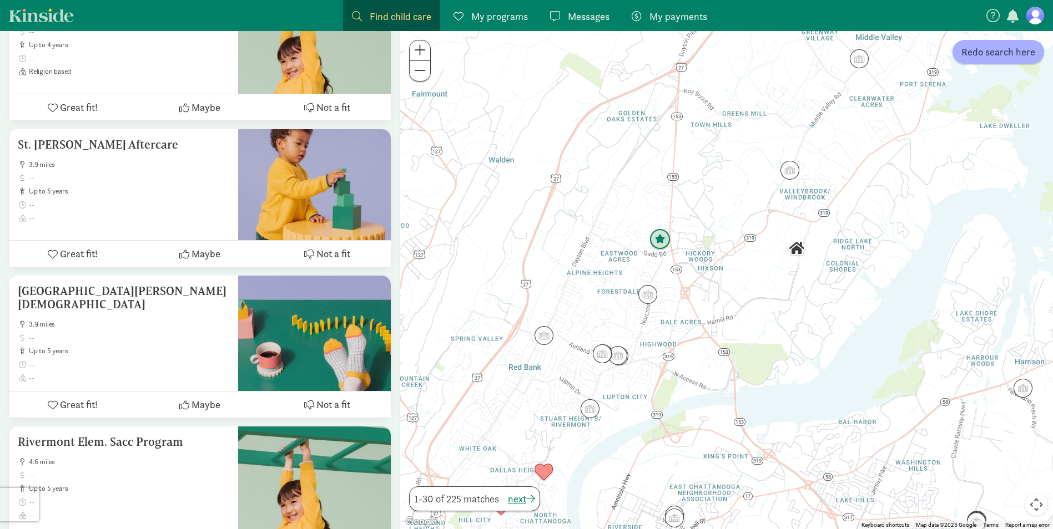
click at [662, 243] on img "Click to see details" at bounding box center [659, 239] width 21 height 21
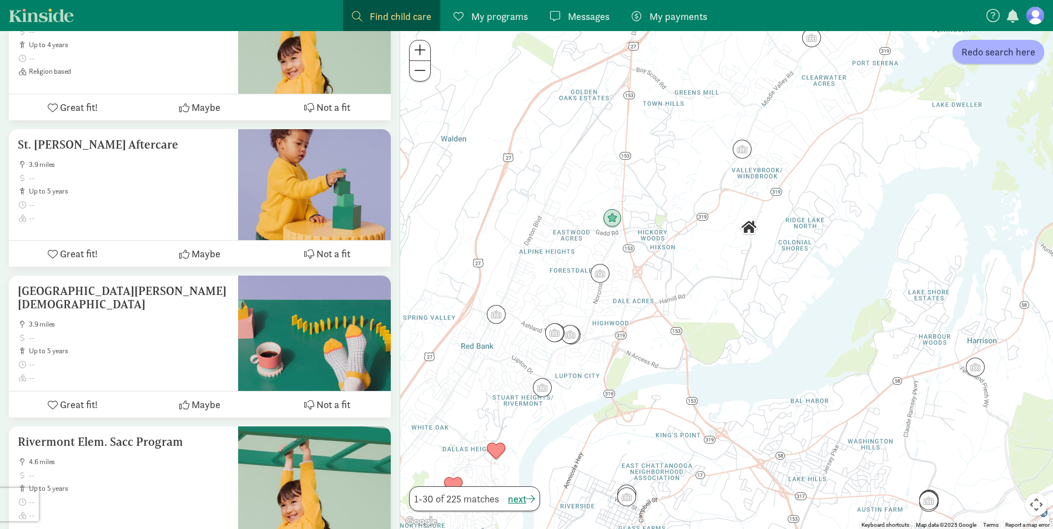
drag, startPoint x: 725, startPoint y: 366, endPoint x: 678, endPoint y: 310, distance: 73.7
click at [678, 310] on div "To navigate, press the arrow keys." at bounding box center [726, 280] width 653 height 498
click at [602, 270] on img "Click to see details" at bounding box center [598, 270] width 21 height 21
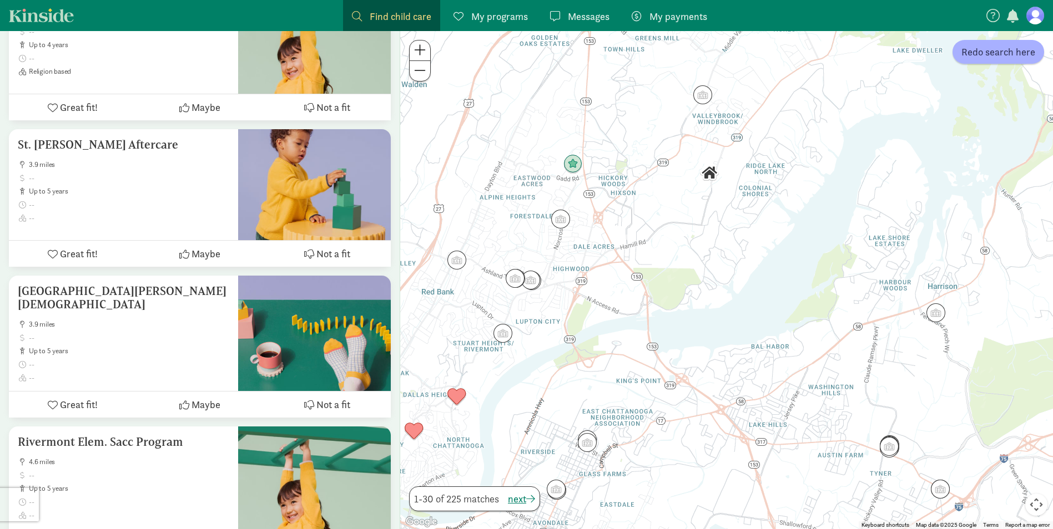
drag, startPoint x: 668, startPoint y: 371, endPoint x: 631, endPoint y: 319, distance: 64.5
click at [631, 319] on div "To navigate, press the arrow keys." at bounding box center [726, 280] width 653 height 498
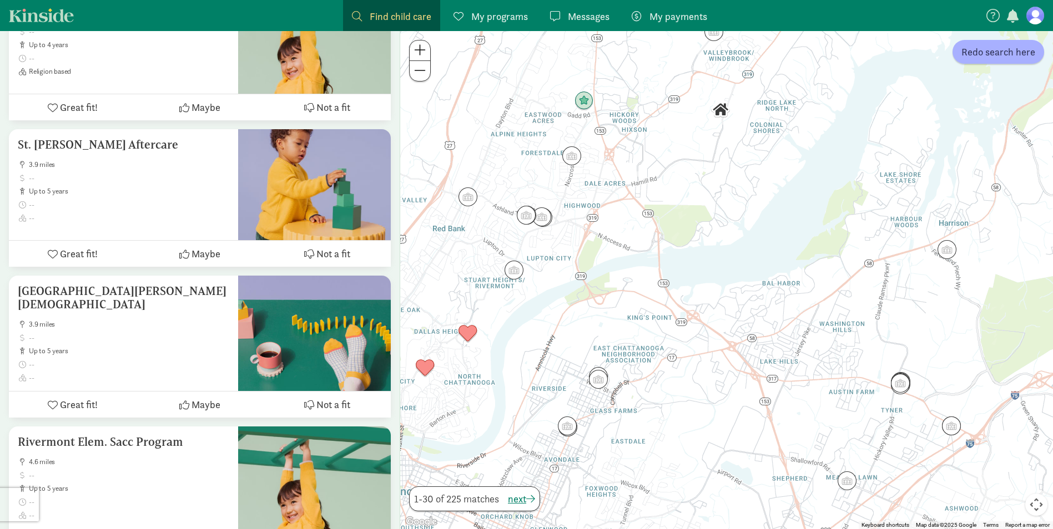
drag, startPoint x: 592, startPoint y: 350, endPoint x: 610, endPoint y: 281, distance: 71.2
click at [610, 281] on div at bounding box center [726, 280] width 653 height 498
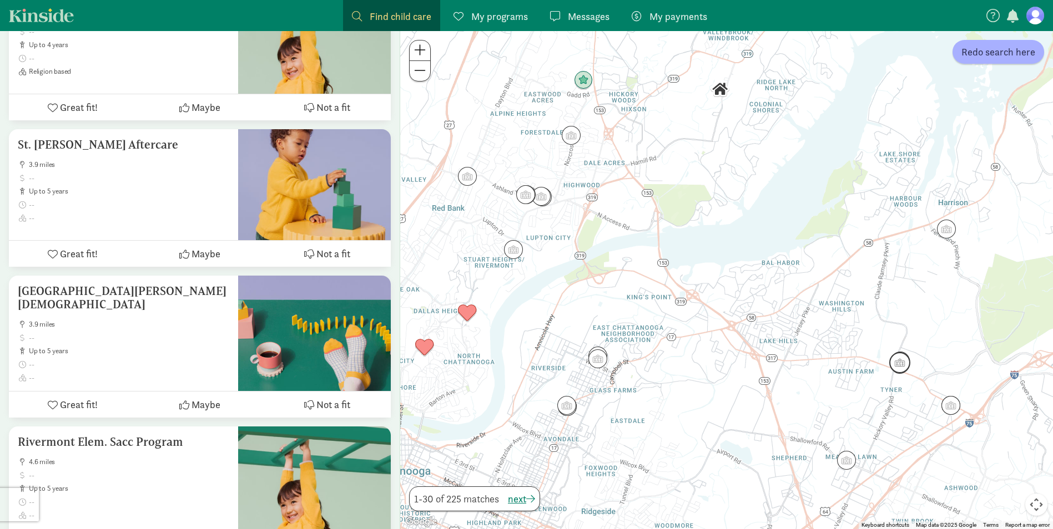
click at [895, 367] on img "Click to see details" at bounding box center [899, 362] width 21 height 21
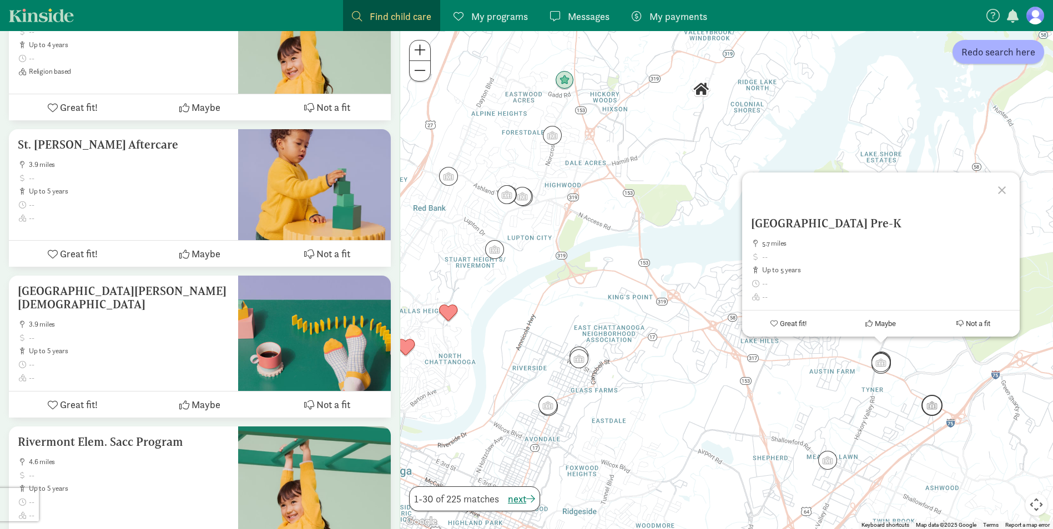
click at [931, 408] on img "Click to see details" at bounding box center [931, 405] width 21 height 21
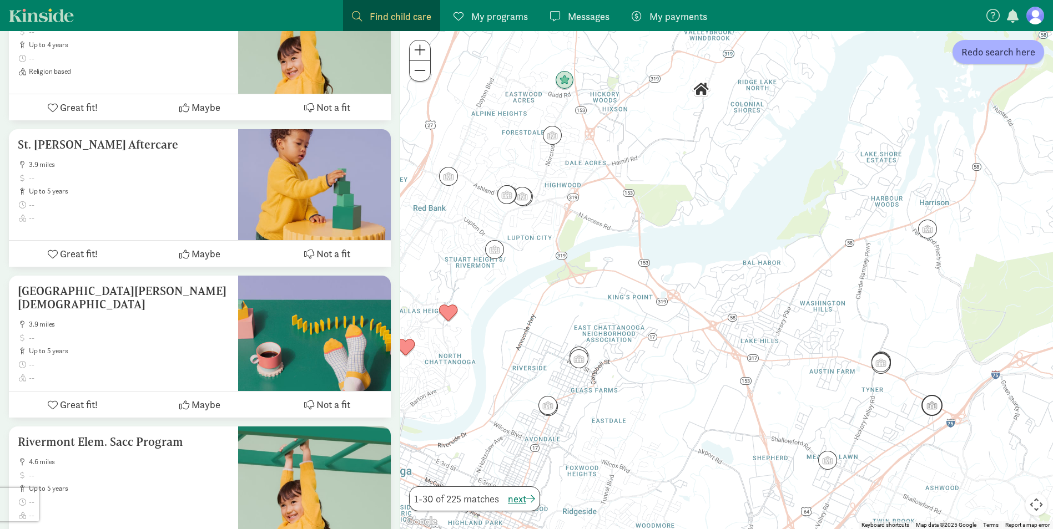
click at [926, 406] on img "Click to see details" at bounding box center [931, 405] width 21 height 21
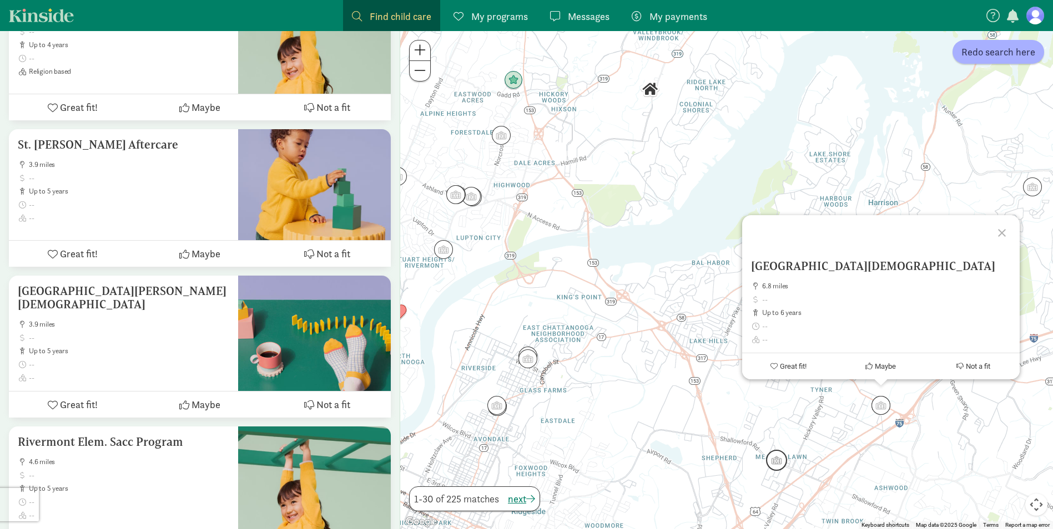
click at [771, 465] on img "Click to see details" at bounding box center [776, 460] width 21 height 21
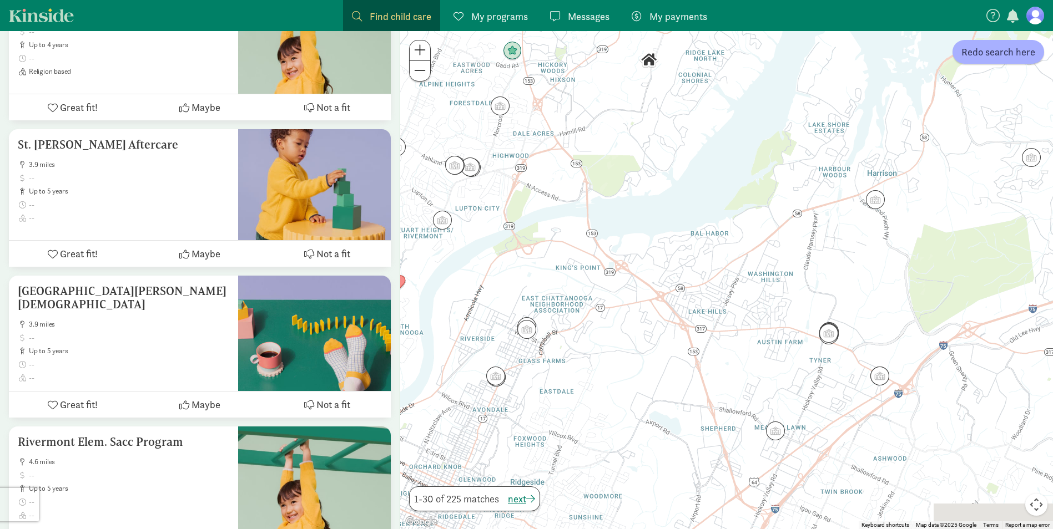
drag, startPoint x: 742, startPoint y: 458, endPoint x: 702, endPoint y: 357, distance: 108.6
click at [702, 357] on div "To navigate, press the arrow keys." at bounding box center [726, 280] width 653 height 498
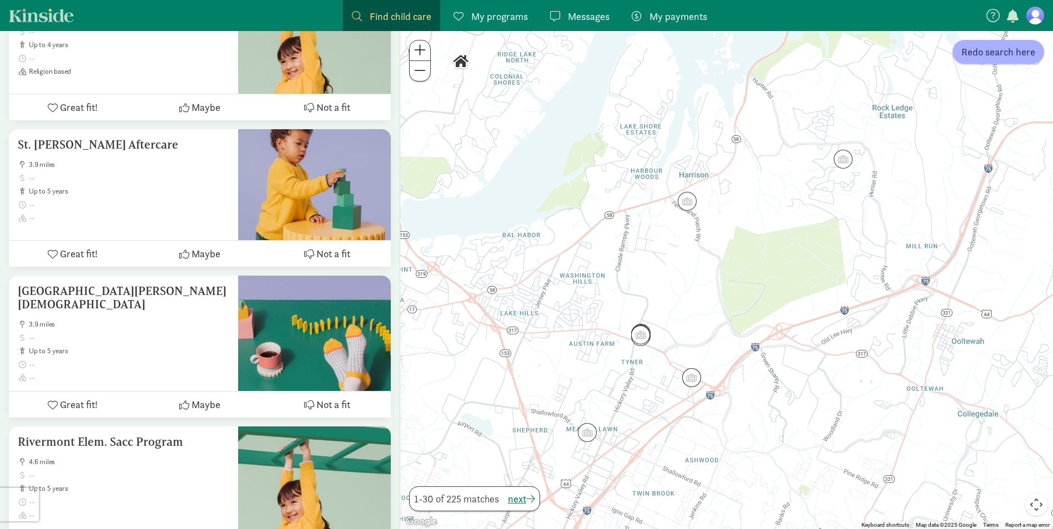
drag, startPoint x: 755, startPoint y: 368, endPoint x: 612, endPoint y: 477, distance: 180.2
click at [613, 477] on div at bounding box center [726, 280] width 653 height 498
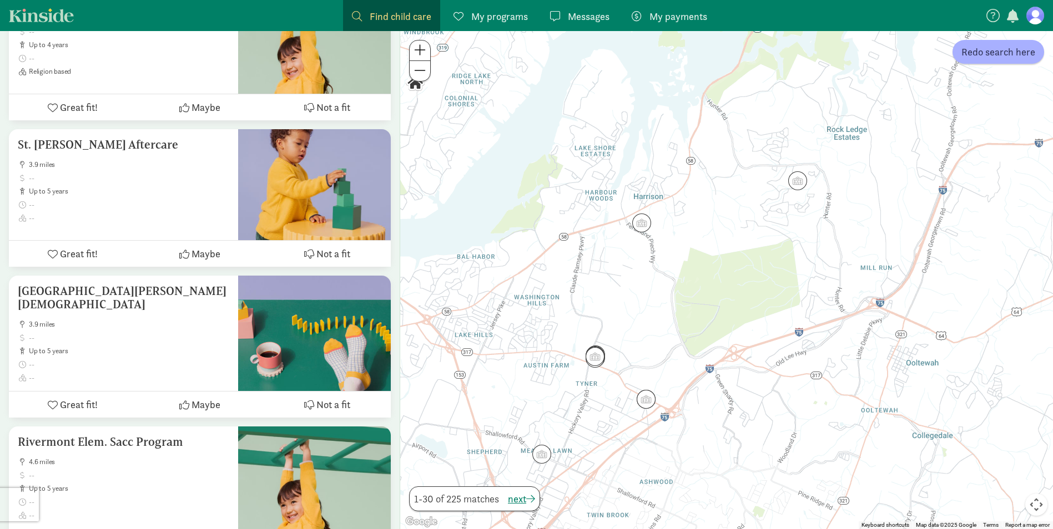
drag, startPoint x: 801, startPoint y: 389, endPoint x: 739, endPoint y: 344, distance: 77.0
click at [739, 344] on div at bounding box center [726, 280] width 653 height 498
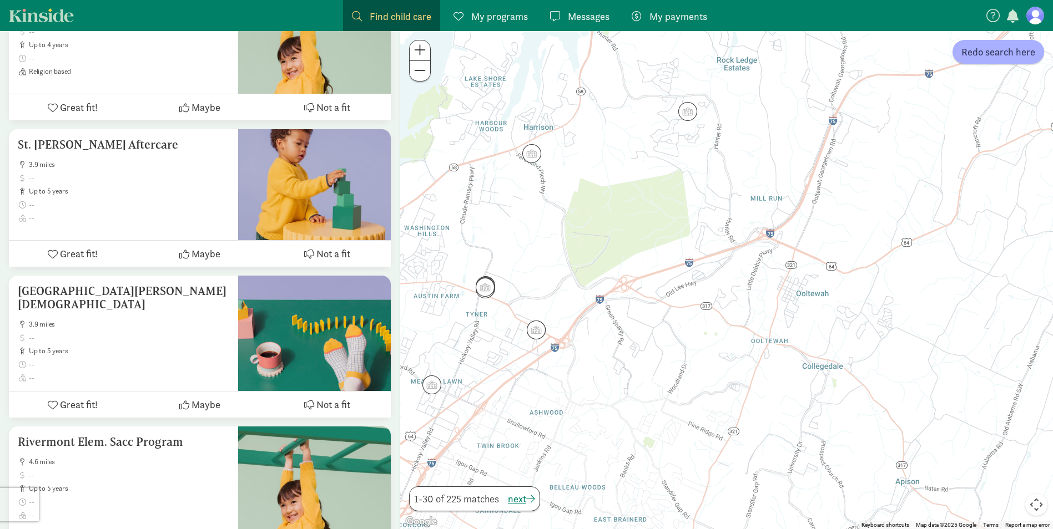
drag, startPoint x: 790, startPoint y: 366, endPoint x: 728, endPoint y: 339, distance: 67.9
click at [728, 339] on div at bounding box center [726, 280] width 653 height 498
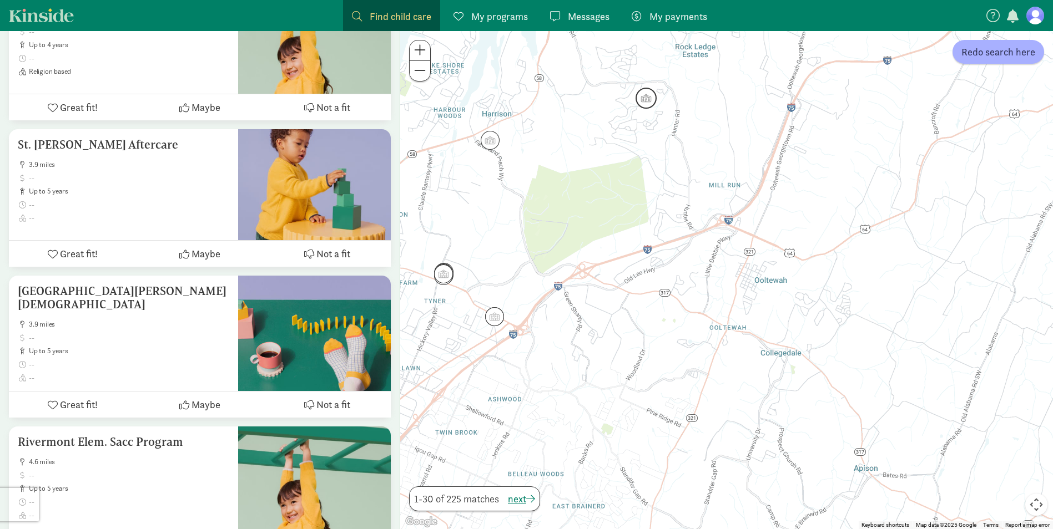
click at [651, 107] on img "Click to see details" at bounding box center [646, 98] width 21 height 21
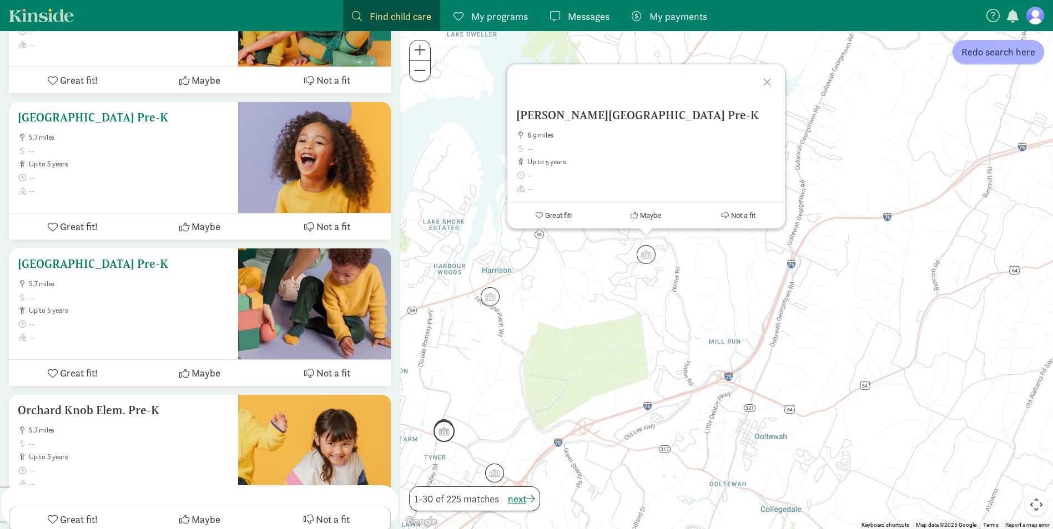
scroll to position [2220, 0]
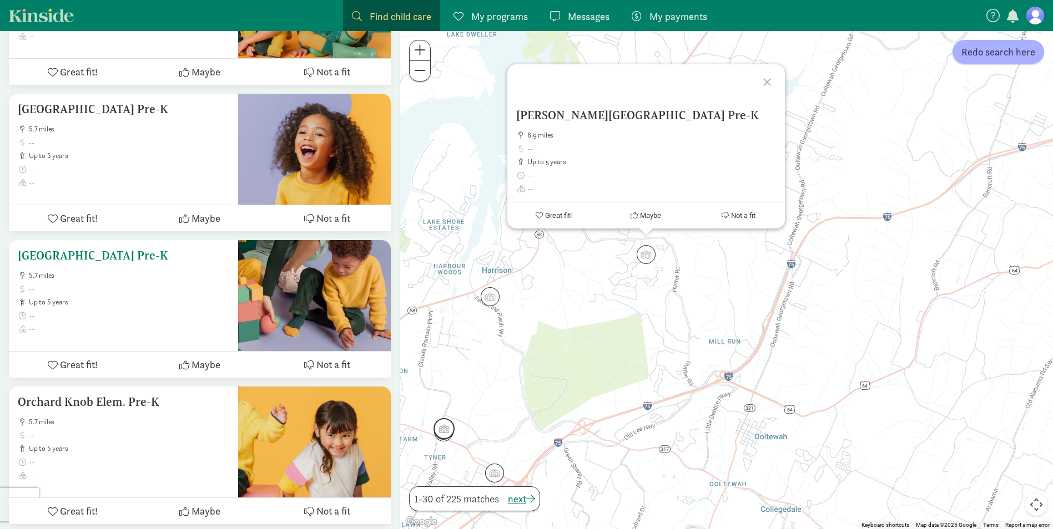
drag, startPoint x: 162, startPoint y: 246, endPoint x: 119, endPoint y: 240, distance: 43.6
click at [119, 249] on h5 "Lookout Valley Elementary Pre-K" at bounding box center [123, 255] width 211 height 13
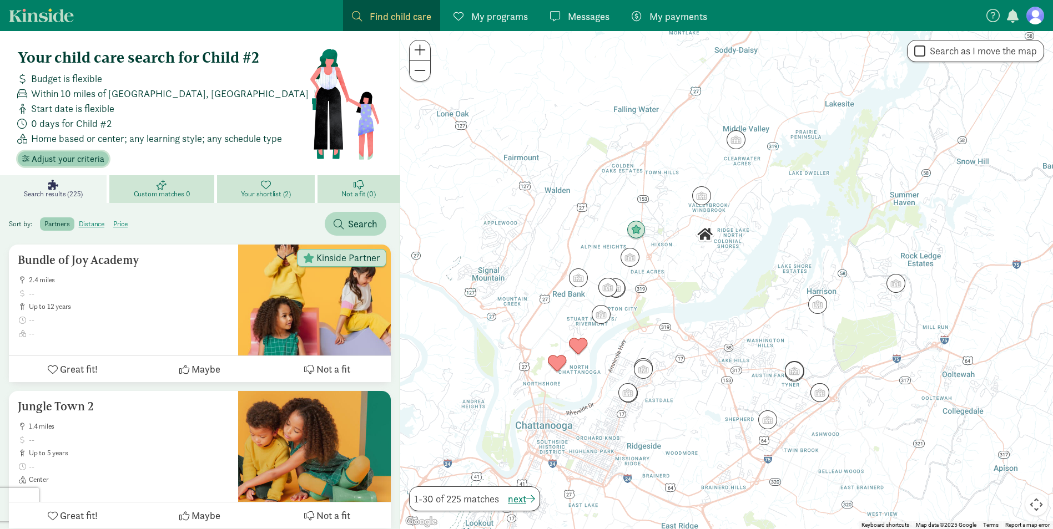
click at [82, 158] on span "Adjust your criteria" at bounding box center [68, 159] width 73 height 13
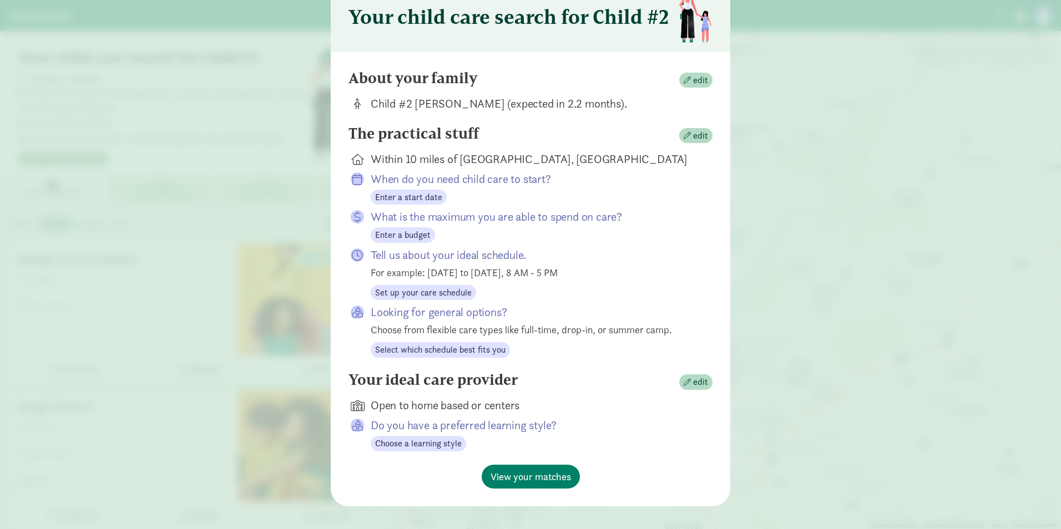
scroll to position [56, 0]
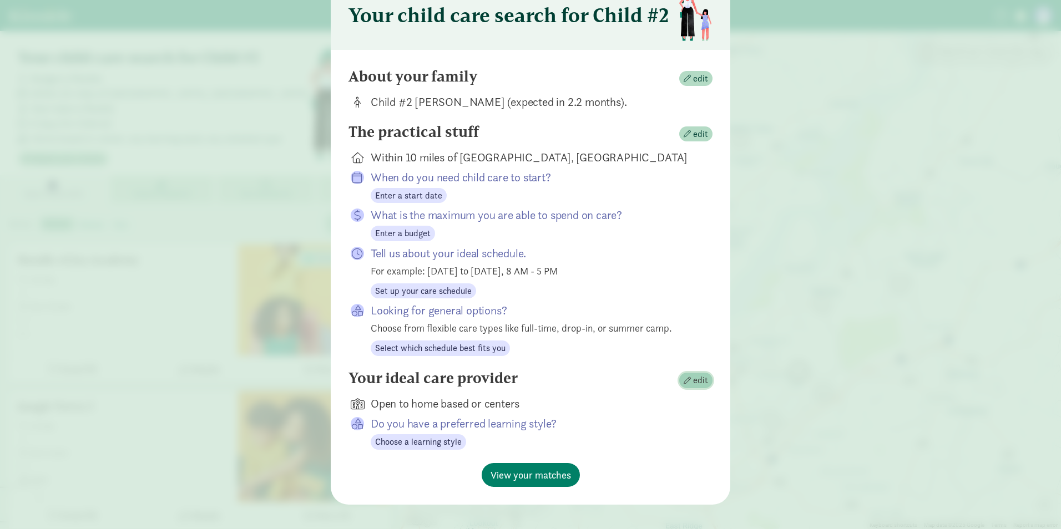
click at [698, 383] on span "edit" at bounding box center [700, 380] width 15 height 13
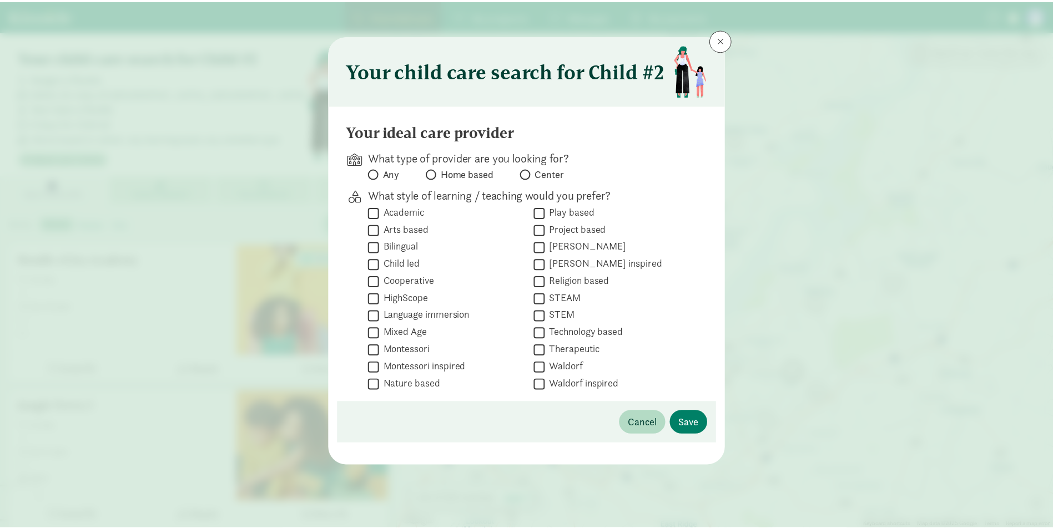
scroll to position [0, 0]
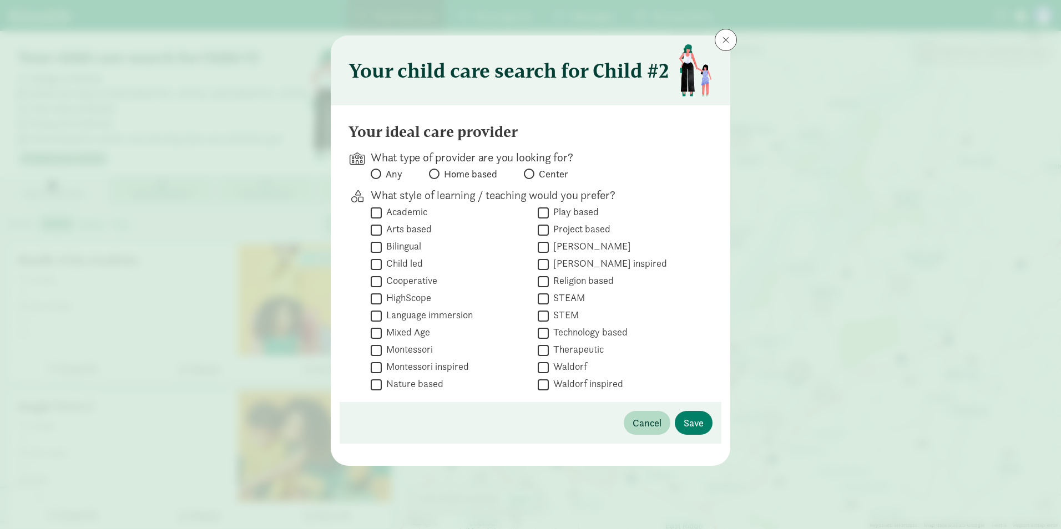
click at [533, 173] on span at bounding box center [529, 174] width 11 height 11
click at [531, 173] on input "Center" at bounding box center [527, 173] width 7 height 7
radio input "true"
click at [656, 413] on button "Cancel" at bounding box center [647, 423] width 47 height 24
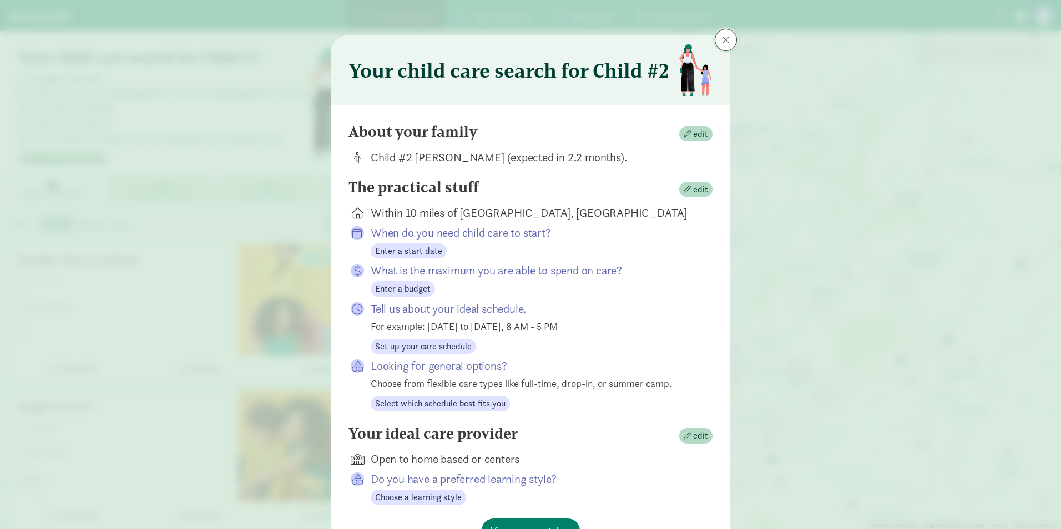
click at [727, 35] on button at bounding box center [726, 40] width 22 height 22
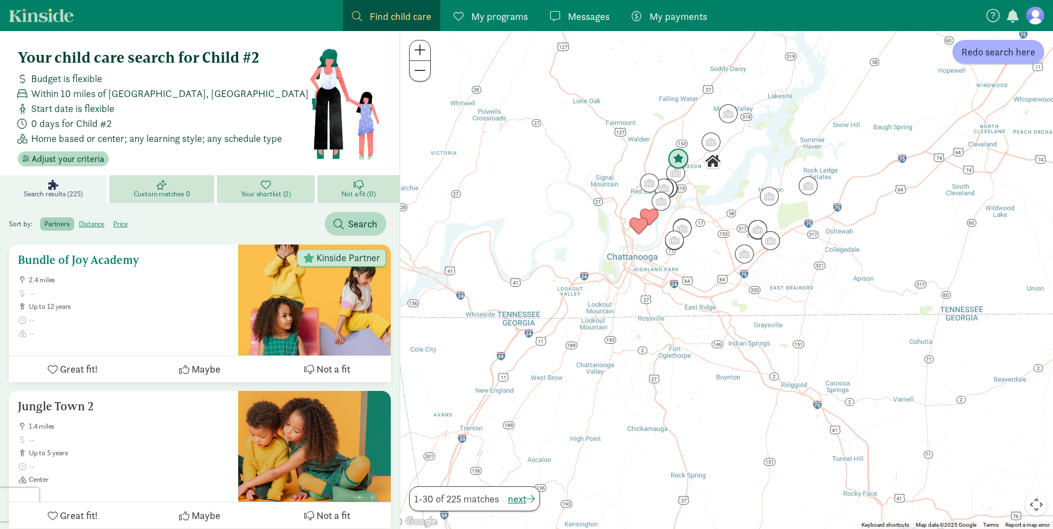
click at [77, 258] on h5 "Bundle of Joy Academy" at bounding box center [123, 260] width 211 height 13
